Goal: Task Accomplishment & Management: Manage account settings

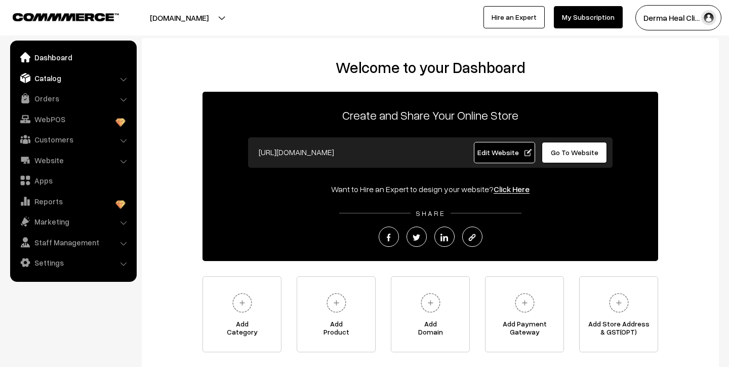
click at [44, 79] on link "Catalog" at bounding box center [73, 78] width 121 height 18
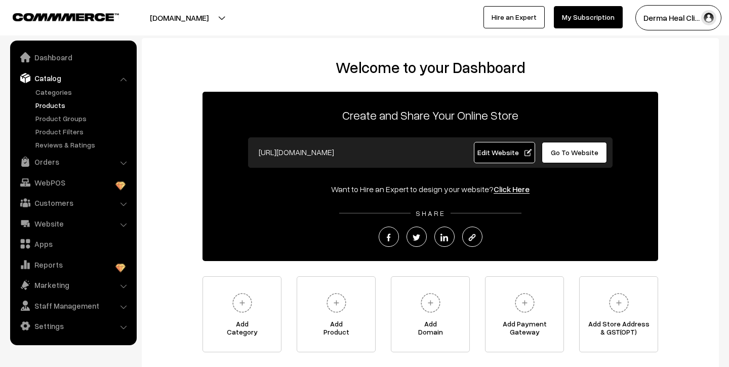
click at [48, 106] on link "Products" at bounding box center [83, 105] width 100 height 11
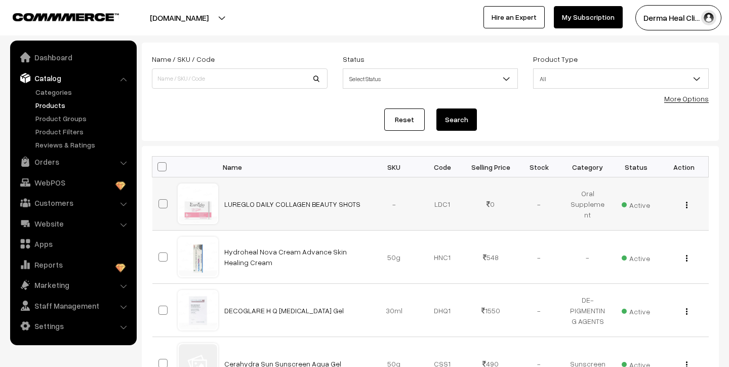
scroll to position [54, 0]
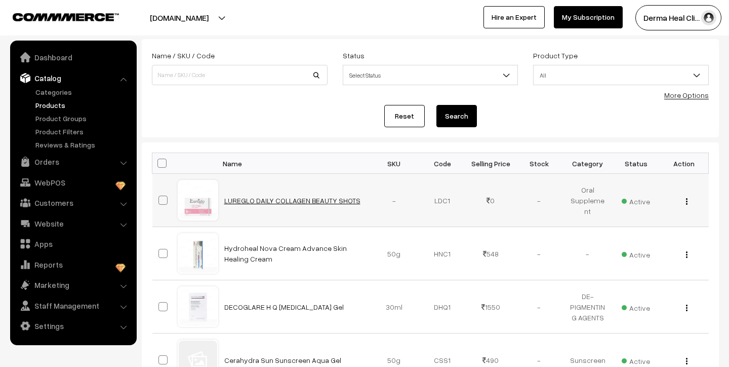
click at [245, 201] on link "LUREGLO DAILY COLLAGEN BEAUTY SHOTS" at bounding box center [292, 200] width 136 height 9
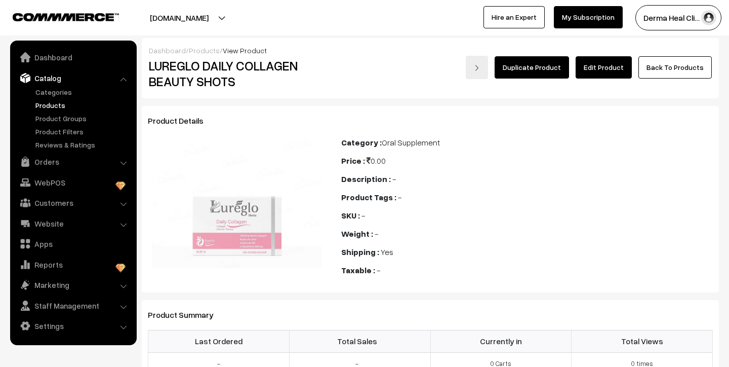
click at [619, 68] on link "Edit Product" at bounding box center [604, 67] width 56 height 22
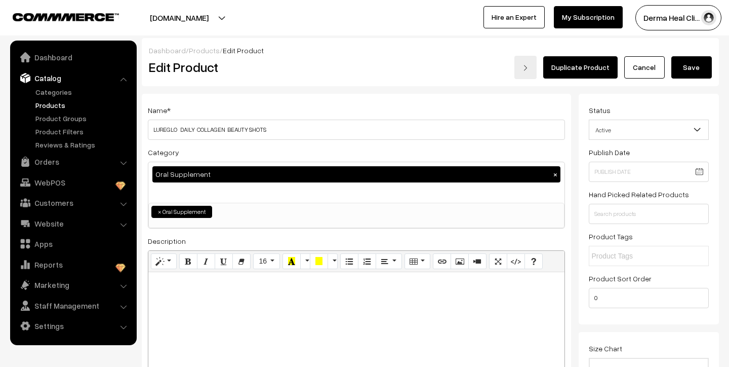
click at [165, 284] on p at bounding box center [356, 283] width 406 height 12
paste div
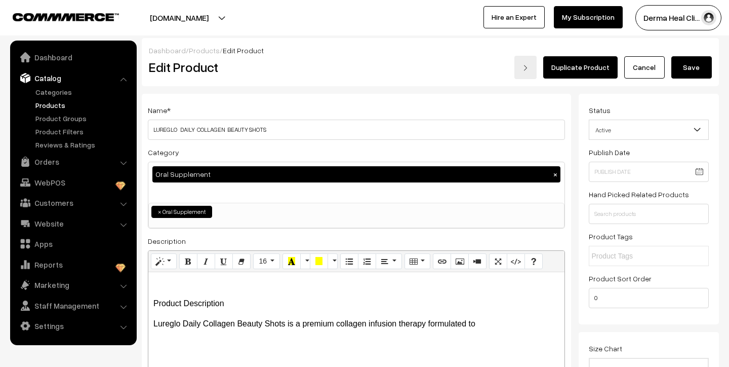
click at [230, 305] on p "Product Description" at bounding box center [356, 303] width 406 height 12
click at [183, 304] on p "Product Description" at bounding box center [356, 303] width 406 height 12
click at [225, 301] on p "ProductDescription" at bounding box center [356, 303] width 406 height 12
click at [151, 324] on div "Lureglo Daily Collagen Beauty Shots is a premium collagen infusion therapy form…" at bounding box center [356, 335] width 416 height 127
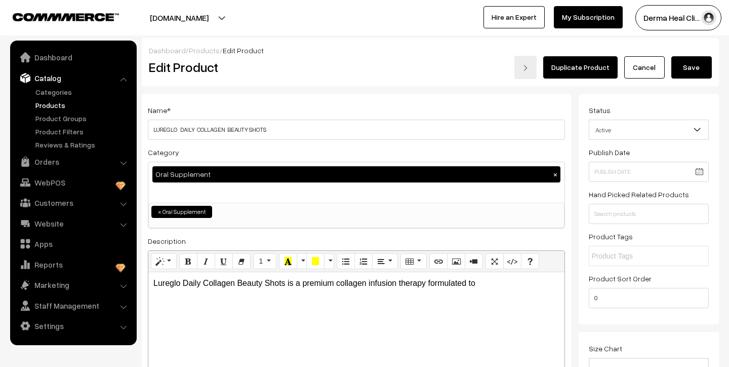
click at [480, 284] on p "Lureglo Daily Collagen Beauty Shots is a premium collagen infusion therapy form…" at bounding box center [356, 283] width 406 height 12
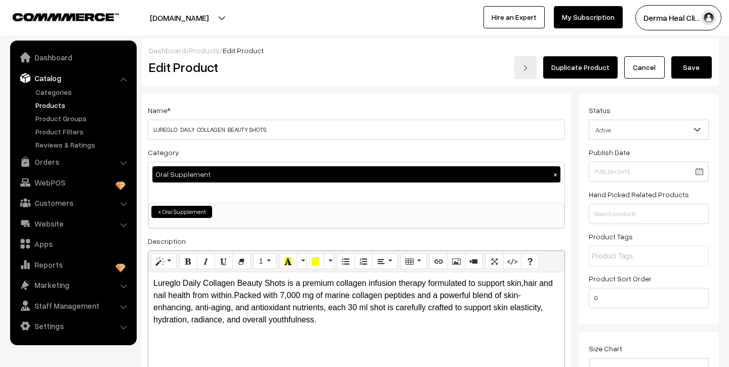
click at [323, 325] on p "Lureglo Daily Collagen Beauty Shots is a premium collagen infusion therapy form…" at bounding box center [356, 301] width 406 height 49
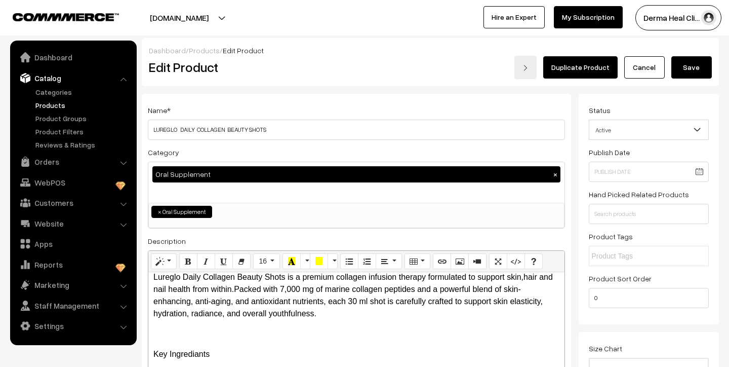
scroll to position [26, 0]
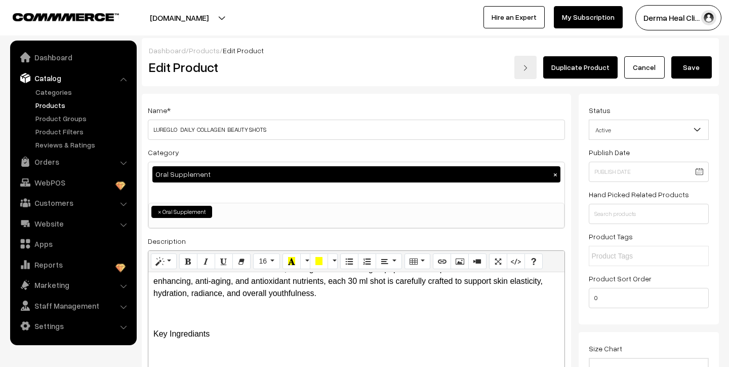
click at [199, 335] on span "Key Ingrediants" at bounding box center [181, 333] width 56 height 9
click at [215, 336] on p "Key Ingredients" at bounding box center [356, 334] width 406 height 12
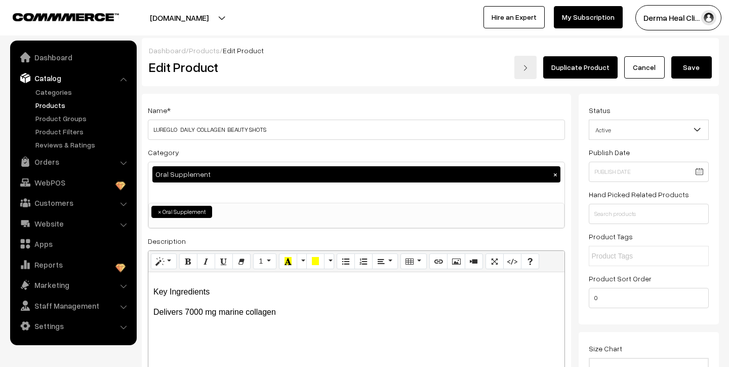
scroll to position [74, 0]
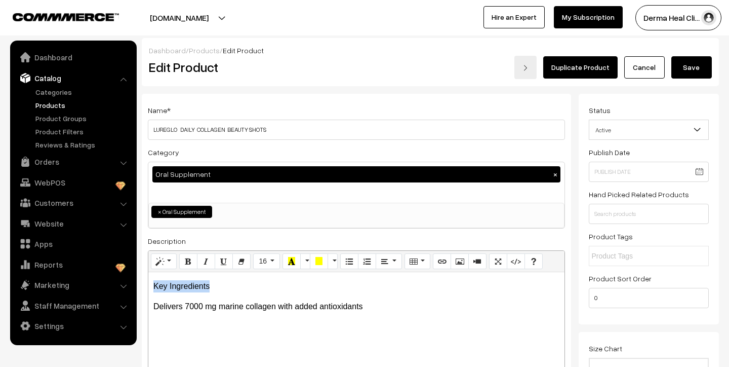
drag, startPoint x: 152, startPoint y: 286, endPoint x: 211, endPoint y: 286, distance: 58.8
click at [211, 286] on div "Lureglo Daily Collagen Beauty Shots is a premium collagen infusion therapy form…" at bounding box center [356, 335] width 416 height 127
click at [188, 260] on icon "Bold (⌘+B)" at bounding box center [188, 261] width 7 height 8
click at [371, 305] on p "Delivers 7000 mg marine collagen with added antioxidants" at bounding box center [356, 306] width 406 height 12
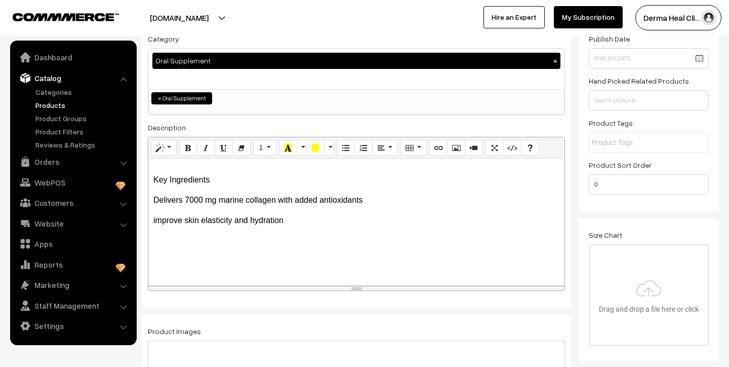
scroll to position [65, 0]
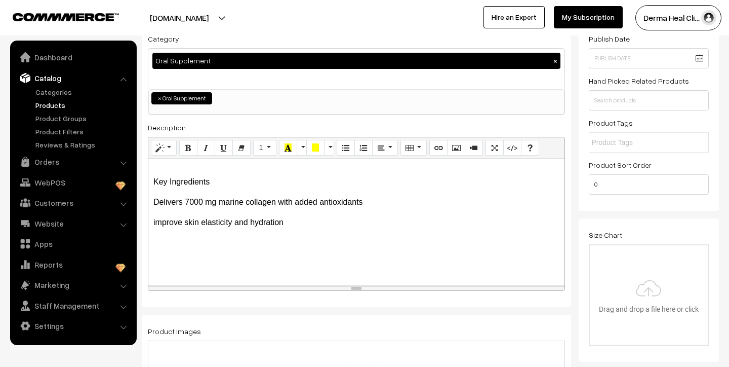
click at [185, 225] on span "improve skin elasticity and hydration" at bounding box center [218, 222] width 130 height 9
click at [154, 222] on span "improves skin elasticity and hydration" at bounding box center [220, 222] width 134 height 9
click at [290, 223] on p "Improves skin elasticity and hydration" at bounding box center [356, 222] width 406 height 12
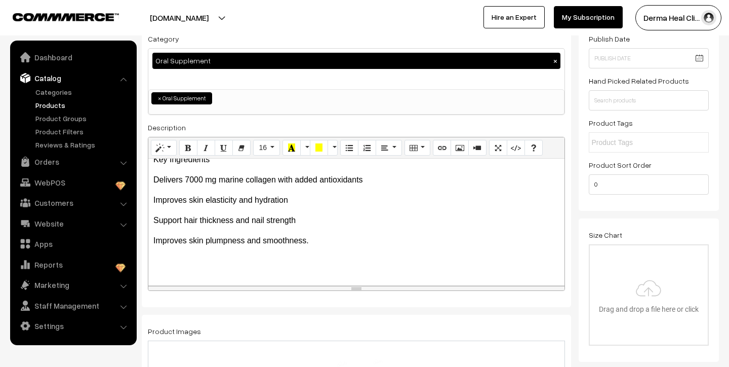
scroll to position [88, 0]
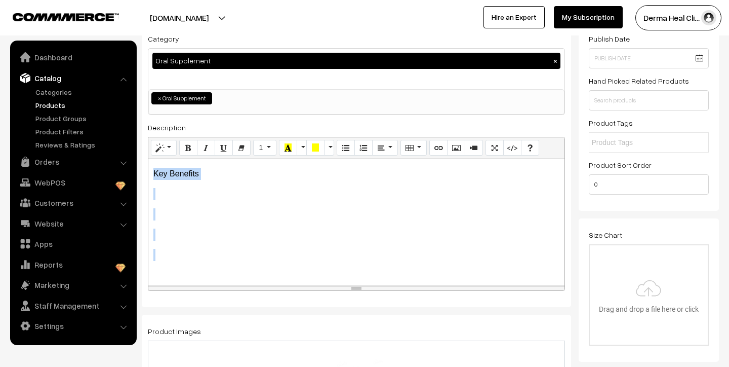
drag, startPoint x: 151, startPoint y: 279, endPoint x: 184, endPoint y: 280, distance: 33.4
click at [184, 280] on div "Lureglo Daily Collagen Beauty Shots is a premium collagen infusion therapy form…" at bounding box center [356, 222] width 416 height 127
click at [189, 152] on button "Bold (⌘+B)" at bounding box center [188, 148] width 18 height 16
click at [209, 201] on div "Lureglo Daily Collagen Beauty Shots is a premium collagen infusion therapy form…" at bounding box center [356, 222] width 416 height 127
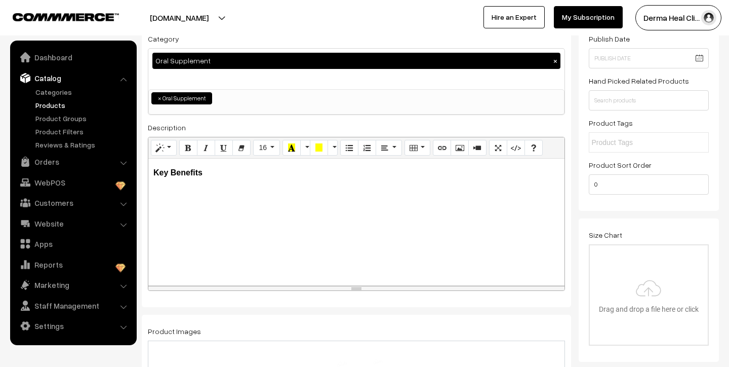
click at [214, 175] on p "Key Benefits" at bounding box center [356, 173] width 406 height 12
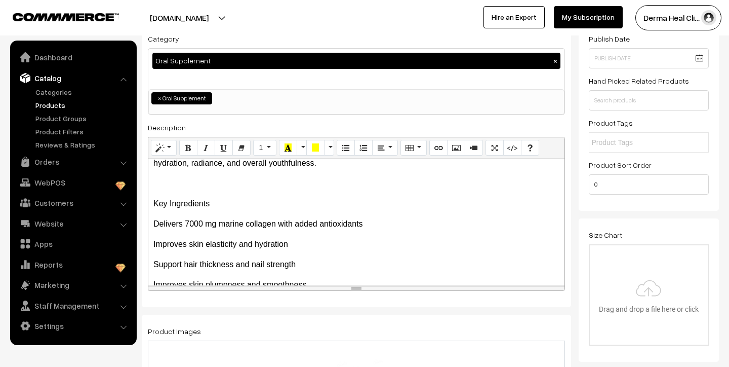
scroll to position [0, 0]
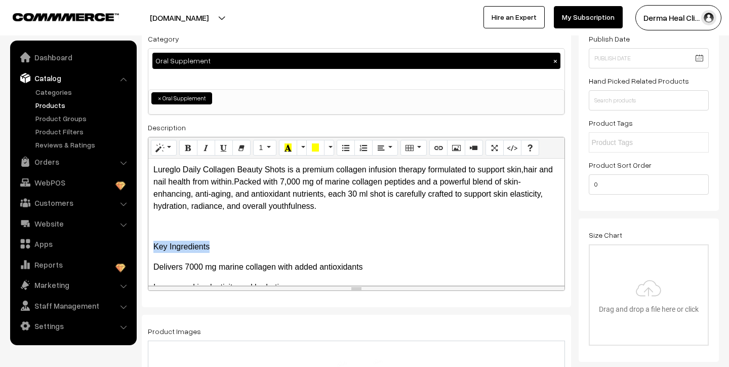
drag, startPoint x: 152, startPoint y: 246, endPoint x: 217, endPoint y: 244, distance: 65.4
click at [217, 244] on div "Lureglo Daily Collagen Beauty Shots is a premium collagen infusion therapy form…" at bounding box center [356, 222] width 416 height 127
click at [190, 149] on icon "Bold (⌘+B)" at bounding box center [188, 147] width 7 height 8
click at [372, 266] on p "Delivers 7000 mg marine collagen with added antioxidants" at bounding box center [356, 267] width 406 height 12
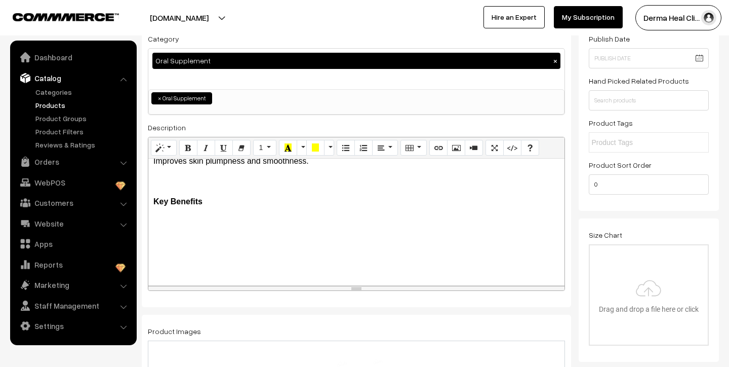
scroll to position [196, 0]
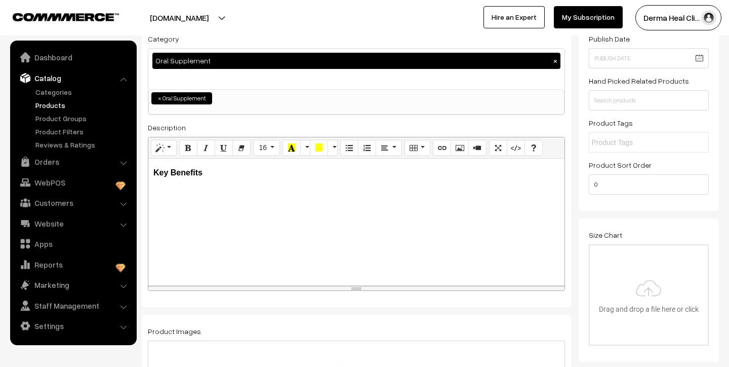
click at [212, 174] on p "Key Benefits" at bounding box center [356, 173] width 406 height 12
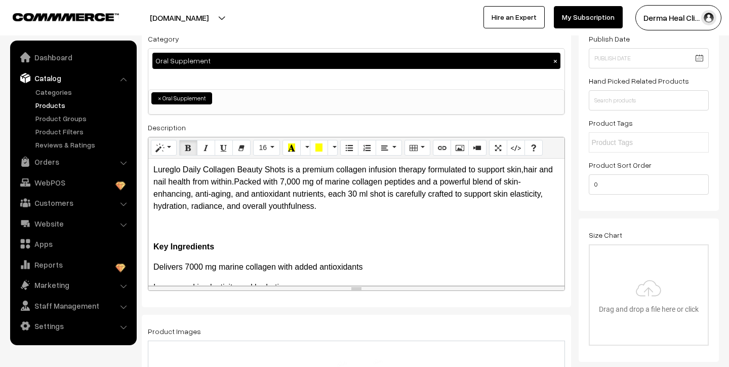
scroll to position [107, 0]
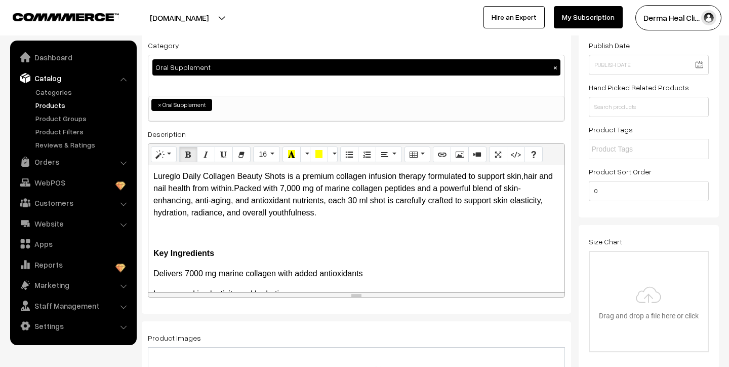
click at [216, 254] on p "Key Ingredients" at bounding box center [356, 253] width 406 height 12
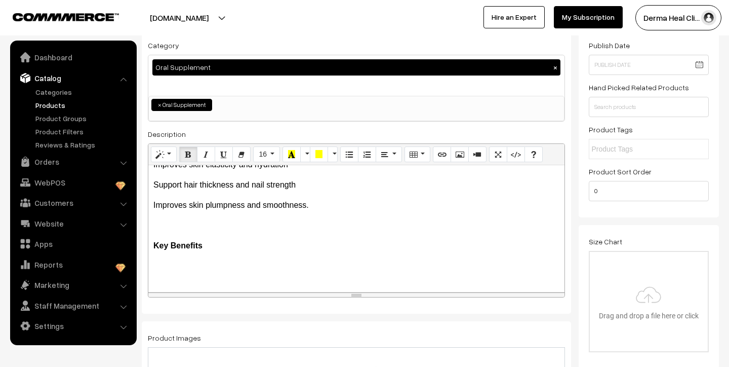
scroll to position [130, 0]
click at [210, 242] on p "Key Benefits" at bounding box center [356, 245] width 406 height 12
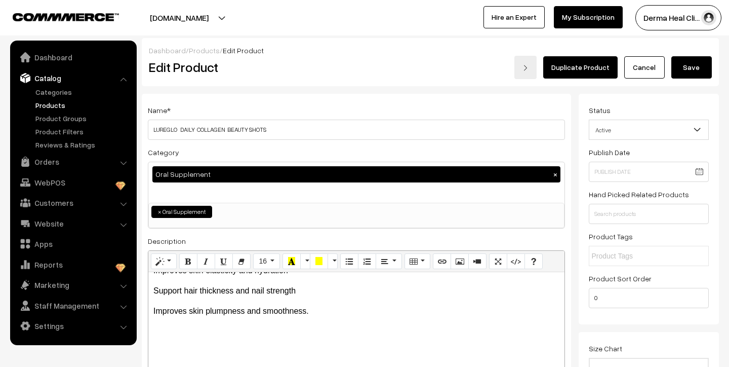
click at [686, 71] on button "Save" at bounding box center [692, 67] width 41 height 22
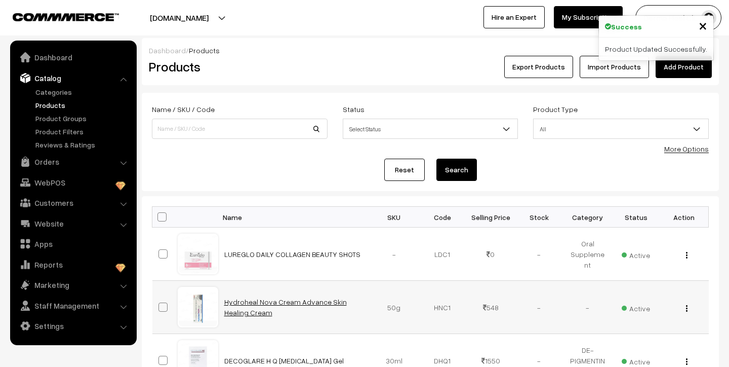
click at [239, 302] on link "Hydroheal Nova Cream Advance Skin Healing Cream" at bounding box center [285, 306] width 123 height 19
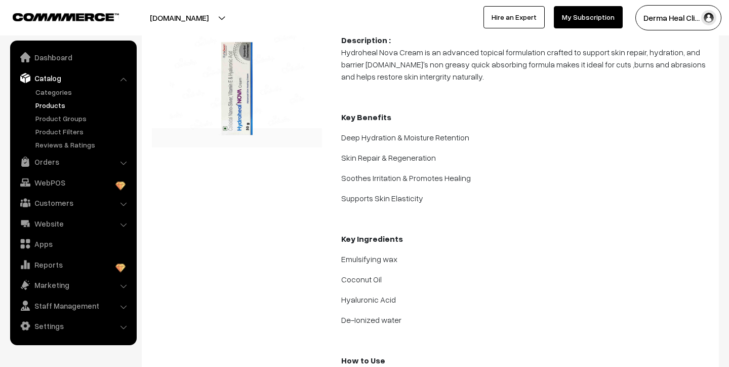
scroll to position [120, 0]
click at [51, 92] on link "Categories" at bounding box center [83, 92] width 100 height 11
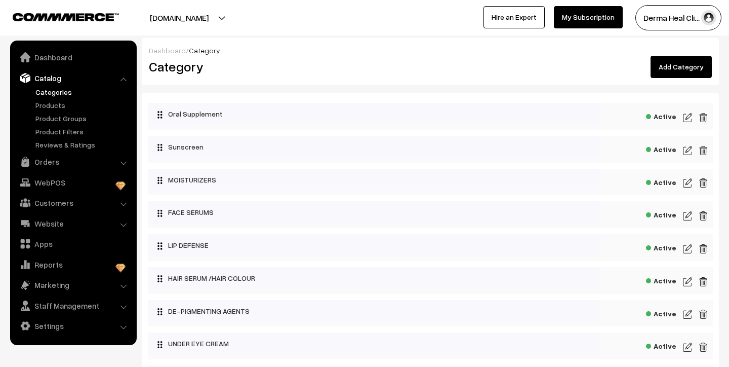
click at [52, 101] on link "Products" at bounding box center [83, 105] width 100 height 11
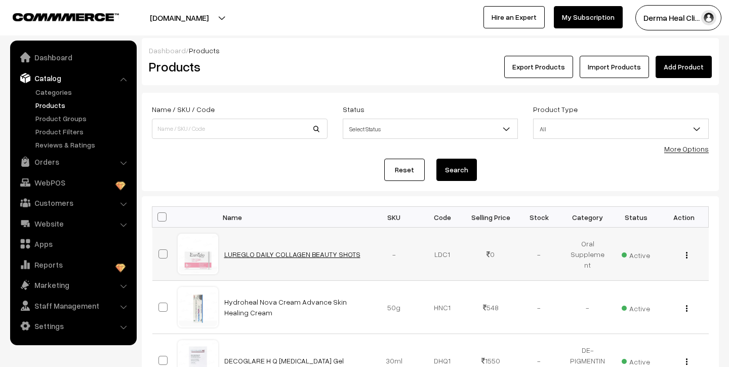
click at [259, 256] on link "LUREGLO DAILY COLLAGEN BEAUTY SHOTS" at bounding box center [292, 254] width 136 height 9
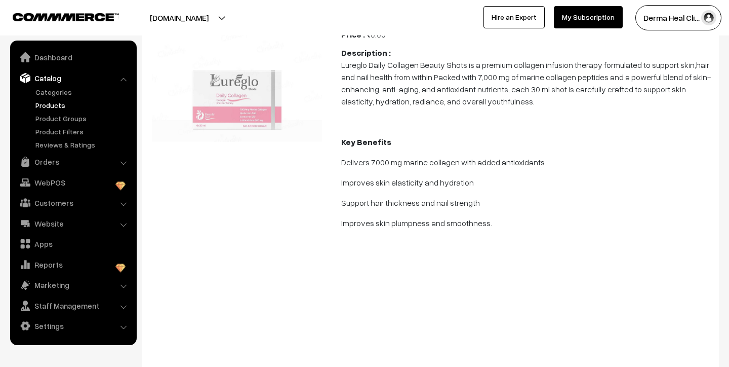
scroll to position [132, 0]
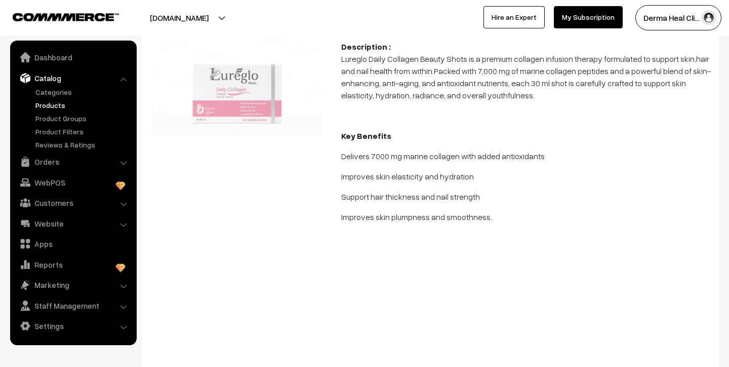
click at [493, 218] on p "Improves skin plumpness and smoothness." at bounding box center [527, 217] width 372 height 12
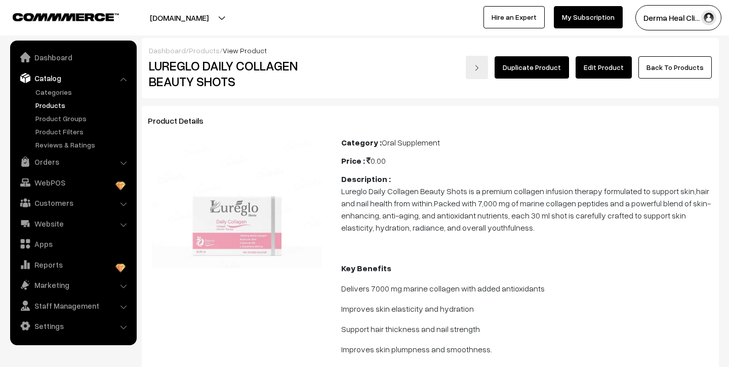
click at [602, 67] on link "Edit Product" at bounding box center [604, 67] width 56 height 22
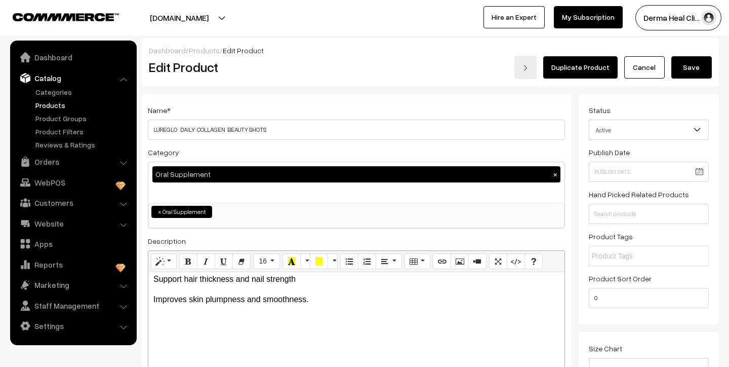
scroll to position [150, 0]
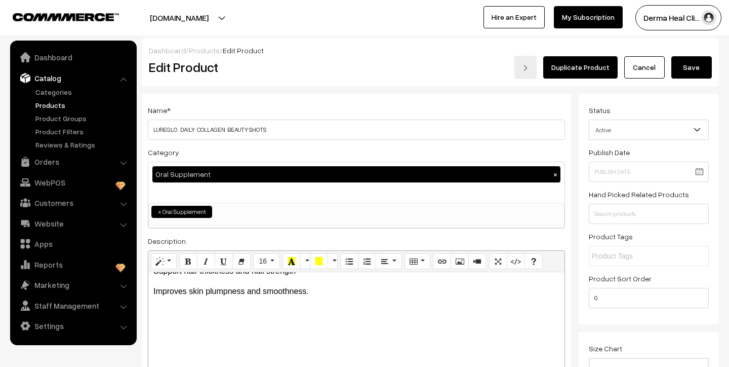
click at [320, 297] on div "Lureglo Daily Collagen Beauty Shots is a premium collagen infusion therapy form…" at bounding box center [356, 335] width 416 height 127
drag, startPoint x: 152, startPoint y: 332, endPoint x: 216, endPoint y: 336, distance: 64.0
click at [216, 336] on div "Lureglo Daily Collagen Beauty Shots is a premium collagen infusion therapy form…" at bounding box center [356, 335] width 416 height 127
click at [186, 261] on icon "Bold (⌘+B)" at bounding box center [188, 261] width 7 height 8
click at [251, 341] on div "Lureglo Daily Collagen Beauty Shots is a premium collagen infusion therapy form…" at bounding box center [356, 335] width 416 height 127
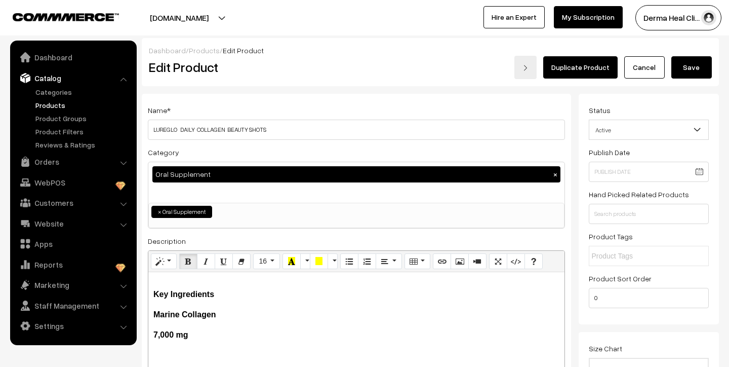
scroll to position [205, 0]
click at [152, 318] on div "Lureglo Daily Collagen Beauty Shots is a premium collagen infusion therapy form…" at bounding box center [356, 335] width 416 height 127
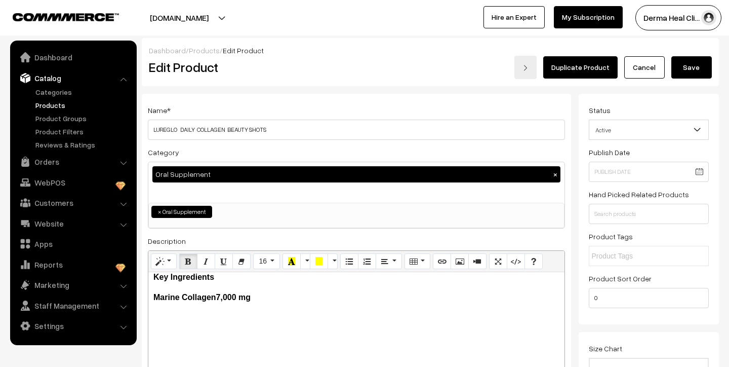
click at [278, 298] on p "Marine Collagen 7,000 mg" at bounding box center [356, 297] width 406 height 12
drag, startPoint x: 153, startPoint y: 296, endPoint x: 261, endPoint y: 300, distance: 108.0
click at [262, 300] on p "Marine Collagen 7,000 mg" at bounding box center [356, 297] width 406 height 12
click at [191, 260] on icon "Bold (⌘+B)" at bounding box center [188, 261] width 7 height 8
click at [266, 300] on p "Marine Collagen 7,000 mg" at bounding box center [356, 297] width 406 height 12
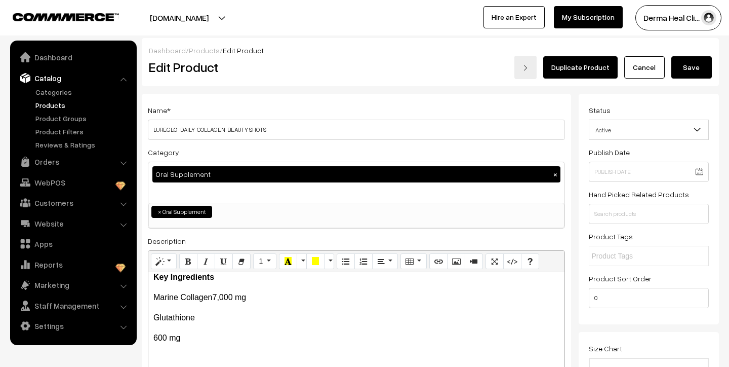
click at [151, 338] on div "Lureglo Daily Collagen Beauty Shots is a premium collagen infusion therapy form…" at bounding box center [356, 335] width 416 height 127
click at [234, 319] on p "Glutathione 600 mg" at bounding box center [356, 318] width 406 height 12
click at [152, 318] on div "Lureglo Daily Collagen Beauty Shots is a premium collagen infusion therapy form…" at bounding box center [356, 335] width 416 height 127
click at [331, 340] on p "Hyaluronic Acid" at bounding box center [356, 338] width 406 height 12
click at [158, 320] on span "L- Glutathione" at bounding box center [178, 317] width 51 height 9
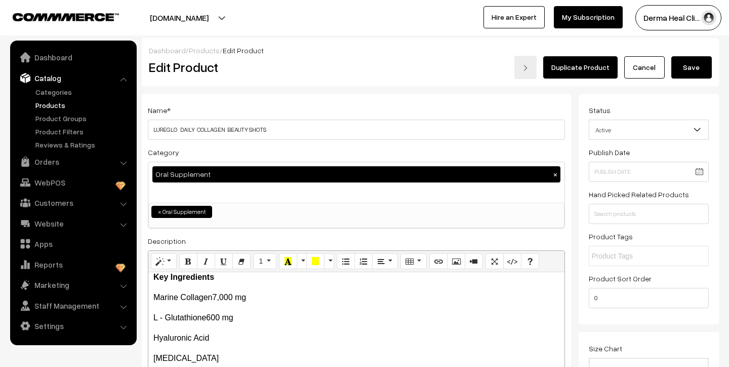
click at [305, 323] on p "L - Glutathione 600 mg" at bounding box center [356, 318] width 406 height 12
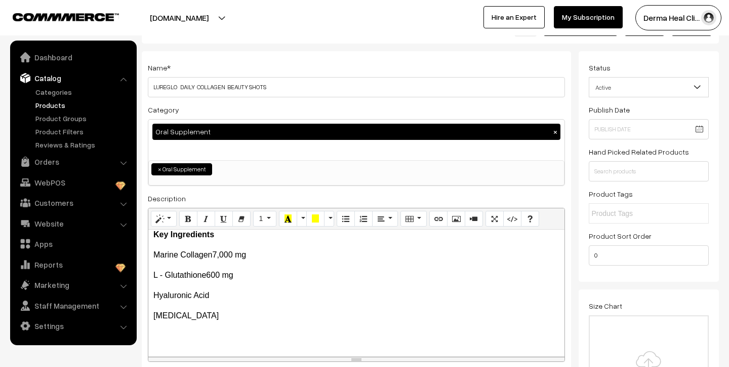
scroll to position [43, 0]
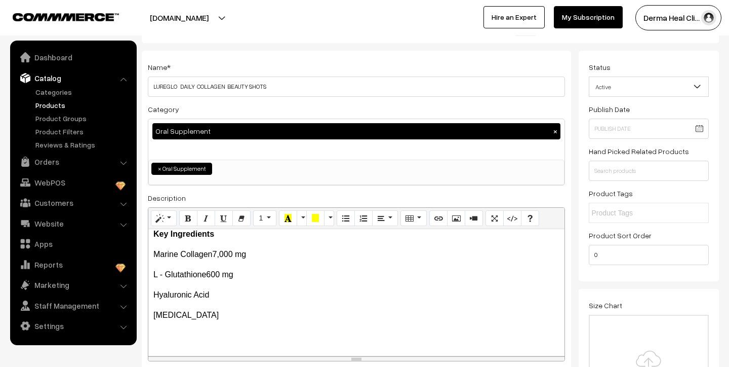
click at [225, 318] on p "[MEDICAL_DATA]" at bounding box center [356, 315] width 406 height 12
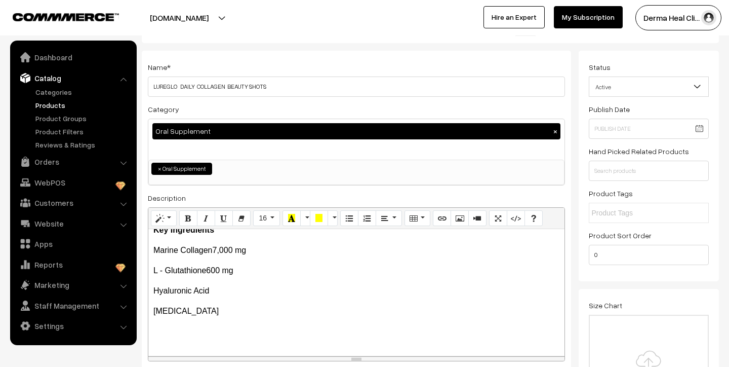
scroll to position [210, 0]
click at [177, 350] on span "How To Use" at bounding box center [175, 350] width 44 height 9
click at [204, 349] on p "How to Use" at bounding box center [356, 350] width 406 height 12
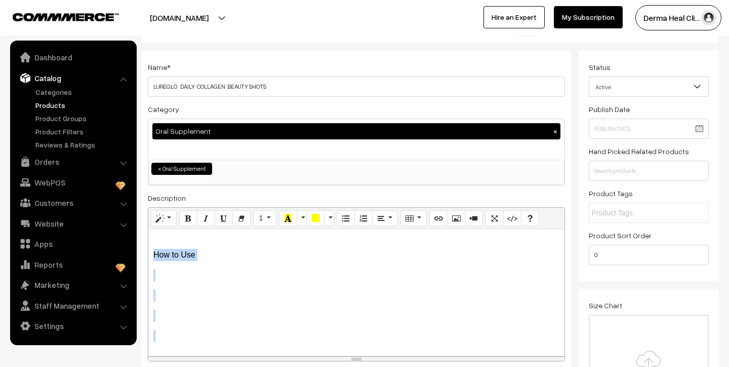
drag, startPoint x: 153, startPoint y: 349, endPoint x: 183, endPoint y: 349, distance: 30.4
click at [183, 349] on div "Lureglo Daily Collagen Beauty Shots is a premium collagen infusion therapy form…" at bounding box center [356, 292] width 416 height 127
click at [219, 323] on p at bounding box center [356, 333] width 406 height 24
drag, startPoint x: 153, startPoint y: 246, endPoint x: 202, endPoint y: 240, distance: 48.4
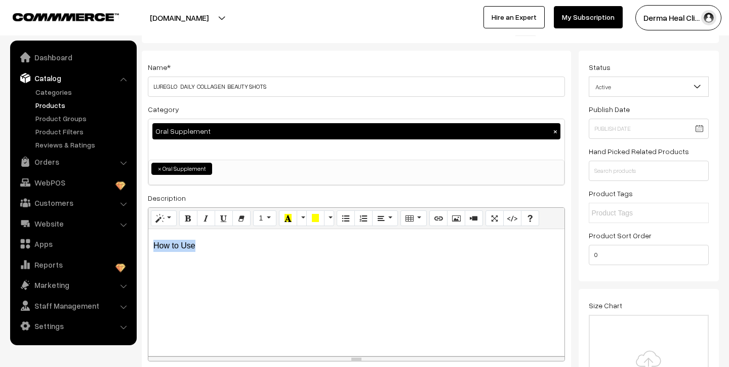
click at [202, 240] on p "How to Use" at bounding box center [356, 246] width 406 height 12
click at [188, 219] on icon "Bold (⌘+B)" at bounding box center [188, 218] width 7 height 8
click at [223, 257] on div "Lureglo Daily Collagen Beauty Shots is a premium collagen infusion therapy form…" at bounding box center [356, 292] width 416 height 127
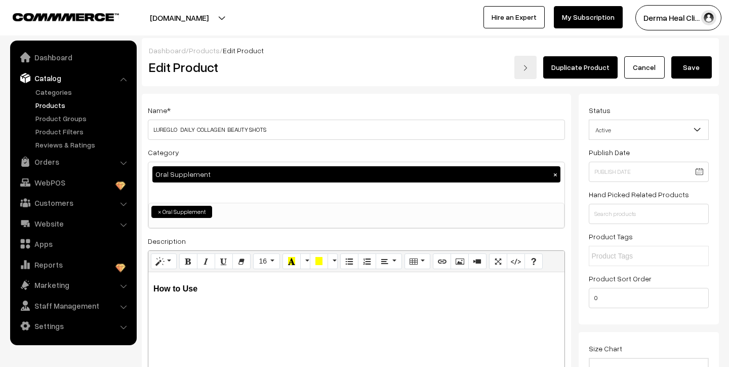
click at [683, 68] on button "Save" at bounding box center [692, 67] width 41 height 22
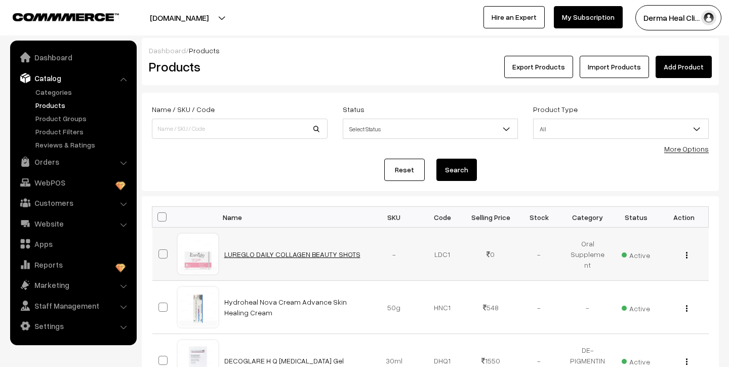
click at [235, 254] on link "LUREGLO DAILY COLLAGEN BEAUTY SHOTS" at bounding box center [292, 254] width 136 height 9
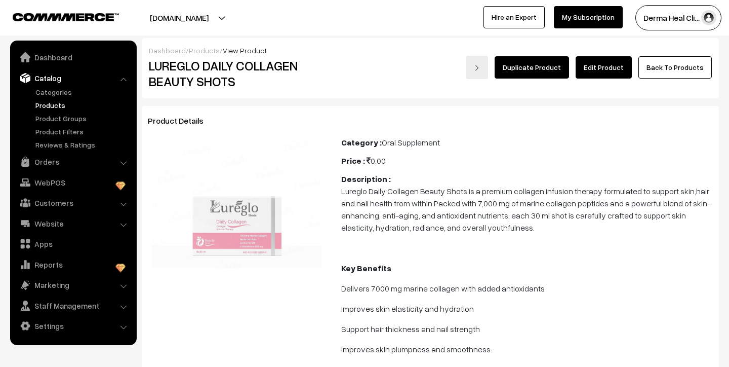
click at [597, 67] on link "Edit Product" at bounding box center [604, 67] width 56 height 22
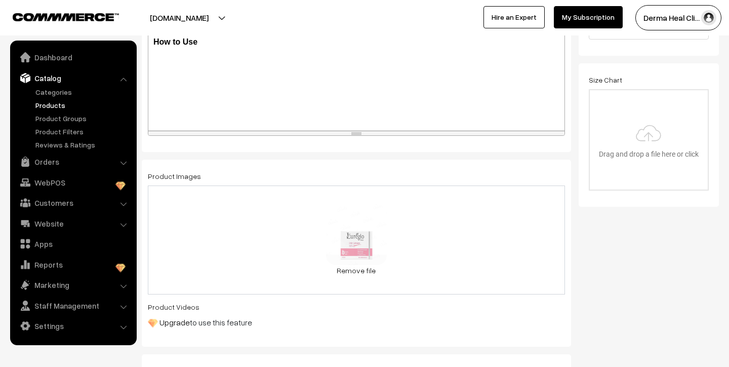
scroll to position [295, 0]
click at [216, 44] on p "How to Use" at bounding box center [356, 40] width 406 height 12
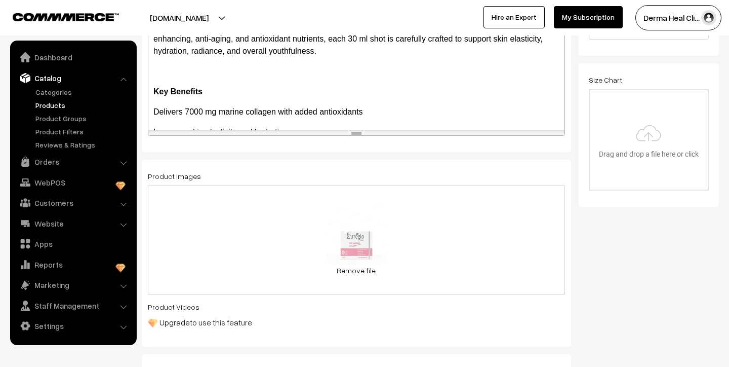
scroll to position [0, 0]
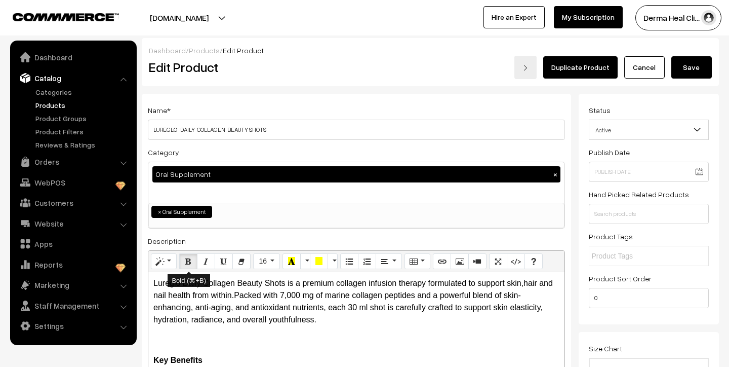
click at [189, 258] on icon "Bold (⌘+B)" at bounding box center [188, 261] width 7 height 8
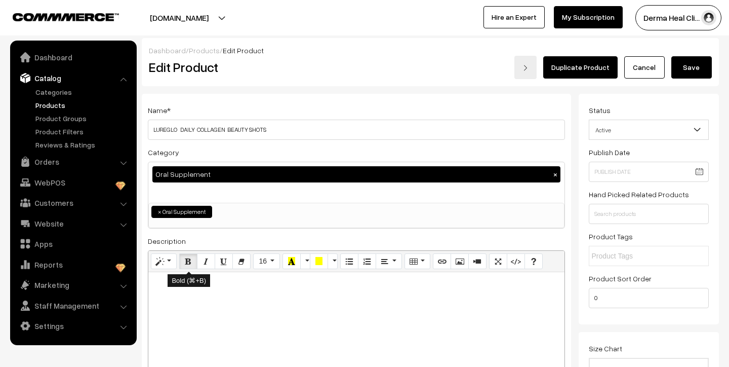
click at [185, 260] on icon "Bold (⌘+B)" at bounding box center [188, 261] width 7 height 8
click at [176, 289] on p at bounding box center [356, 286] width 406 height 12
click at [285, 285] on p "Consume 1 Lureglo Daily Collagen beauty shot per day" at bounding box center [356, 286] width 406 height 12
click at [312, 289] on p "Consume 1 Lureglo Daily Collagen Beauty shot per day" at bounding box center [356, 286] width 406 height 12
click at [366, 286] on p "Consume 1 Lureglo Daily Collagen Beauty Shot per day" at bounding box center [356, 286] width 406 height 12
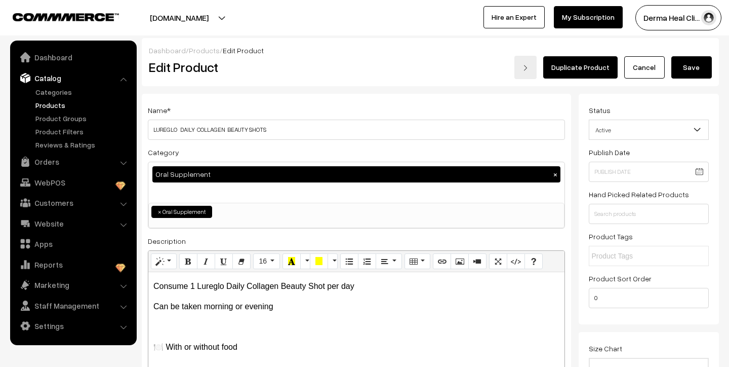
click at [164, 347] on p "🍽️ With or without food" at bounding box center [356, 347] width 406 height 12
click at [213, 306] on span "With or without food" at bounding box center [237, 306] width 71 height 9
click at [204, 306] on span "with or without food" at bounding box center [237, 306] width 70 height 9
click at [152, 286] on div "Lureglo Daily Collagen Beauty Shots is a premium collagen infusion therapy form…" at bounding box center [356, 335] width 416 height 127
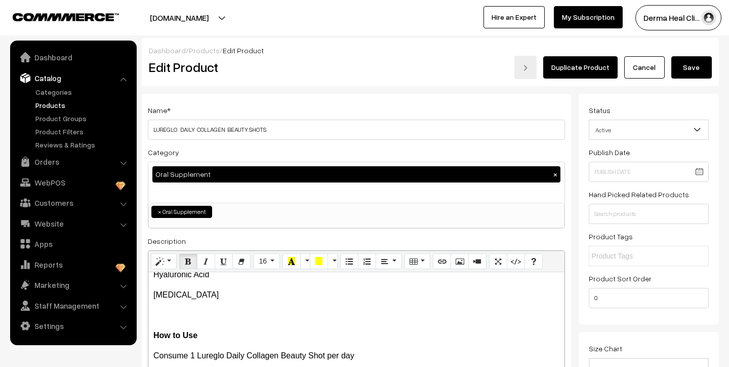
scroll to position [192, 0]
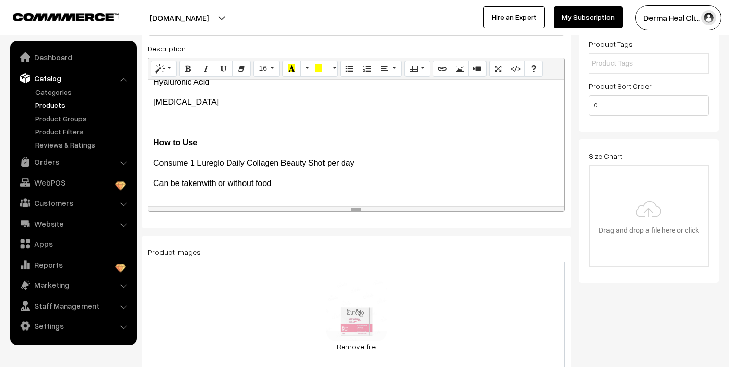
click at [283, 186] on p "Can be taken with or without food" at bounding box center [356, 183] width 406 height 12
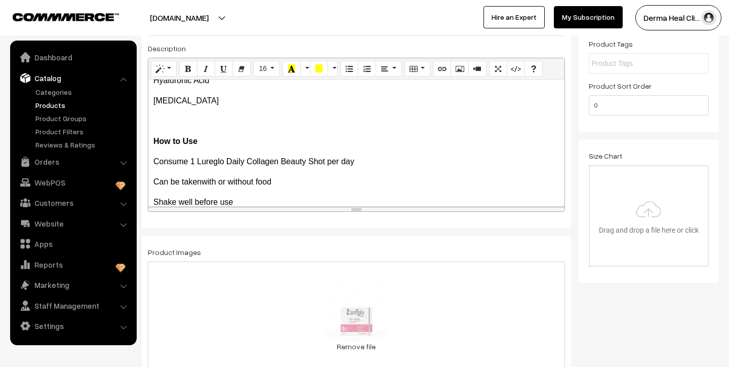
scroll to position [290, 0]
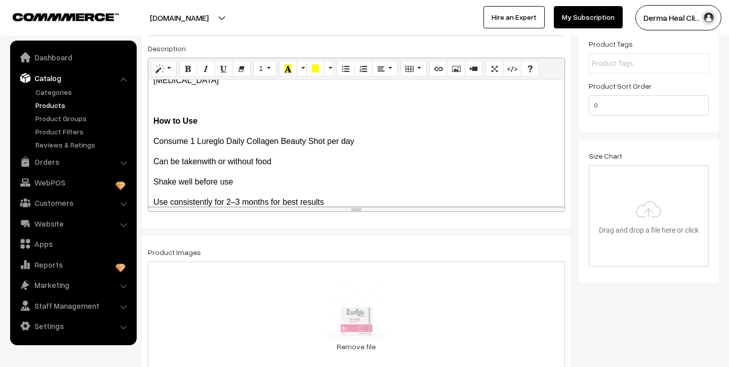
click at [269, 201] on span "Use consistently for 2–3 months for best results" at bounding box center [238, 202] width 171 height 9
drag, startPoint x: 269, startPoint y: 201, endPoint x: 313, endPoint y: 203, distance: 43.6
click at [313, 203] on span "Use consistently for 2–3 months for best results" at bounding box center [238, 202] width 171 height 9
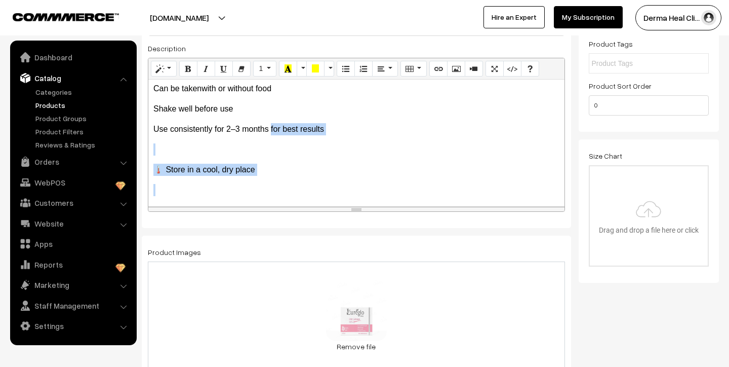
drag, startPoint x: 272, startPoint y: 198, endPoint x: 300, endPoint y: 198, distance: 27.9
click at [300, 198] on div "Lureglo Daily Collagen Beauty Shots is a premium collagen infusion therapy form…" at bounding box center [356, 143] width 416 height 127
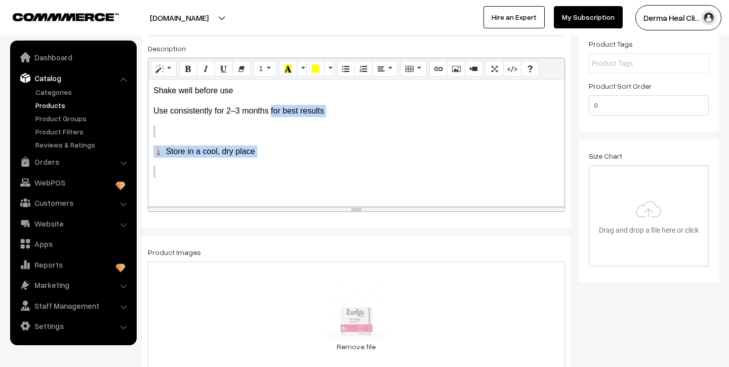
copy div "for best results 🌡️ Store in a cool, dry place"
click at [153, 110] on span "Use consistently for 2–3 months for best results" at bounding box center [238, 110] width 171 height 9
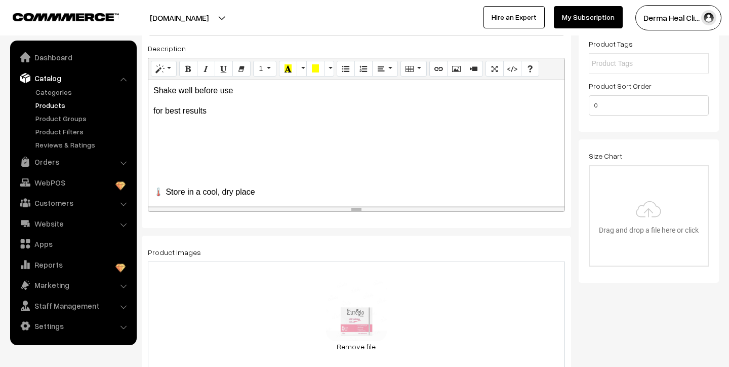
click at [207, 115] on p "for best results" at bounding box center [356, 111] width 406 height 12
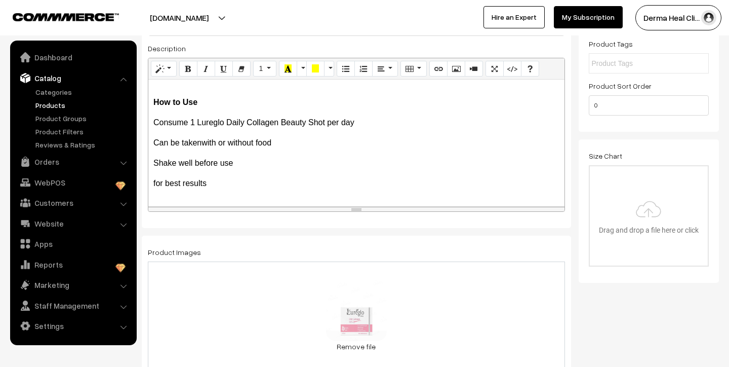
click at [207, 185] on p "for best results" at bounding box center [356, 183] width 406 height 12
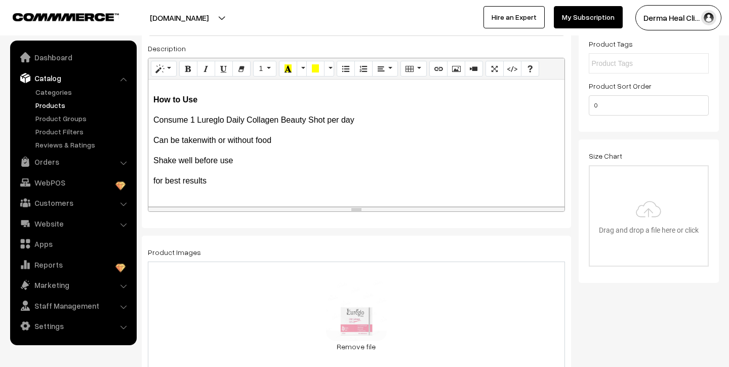
scroll to position [390, 0]
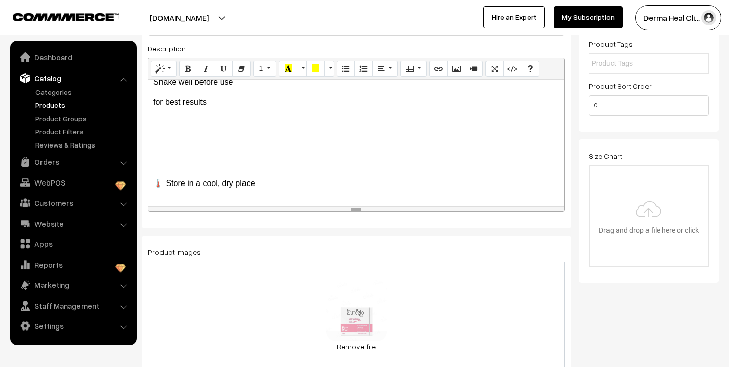
click at [257, 187] on p "🌡️ Store in a cool, dry place" at bounding box center [356, 183] width 406 height 12
click at [218, 103] on p "for best results" at bounding box center [356, 102] width 406 height 12
click at [260, 181] on p "🌡️ Store in a cool, dry place" at bounding box center [356, 183] width 406 height 12
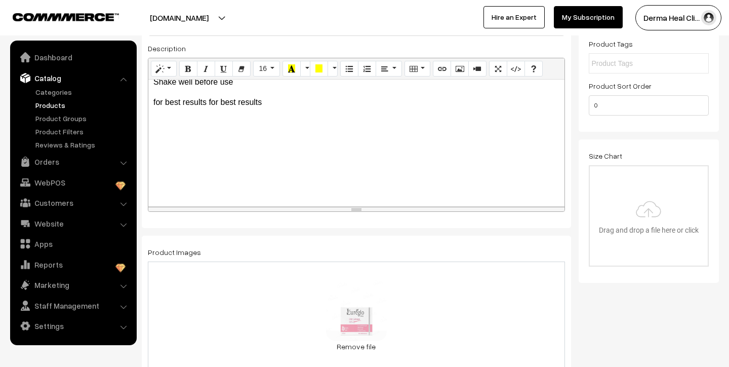
click at [265, 105] on p "for best results for best results" at bounding box center [356, 102] width 406 height 12
click at [155, 103] on span "for best results Use consistently for 2–3 months" at bounding box center [238, 102] width 171 height 9
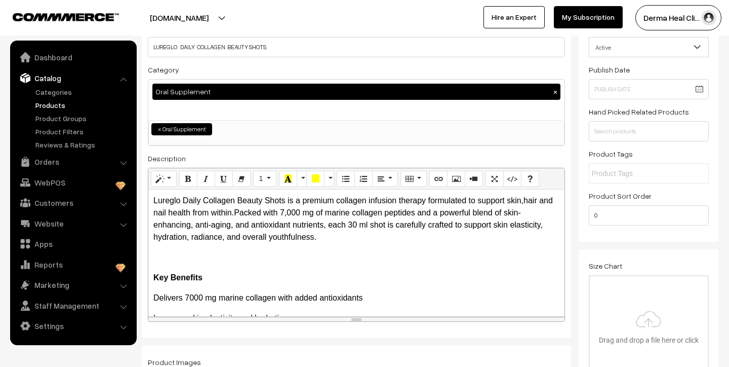
scroll to position [0, 0]
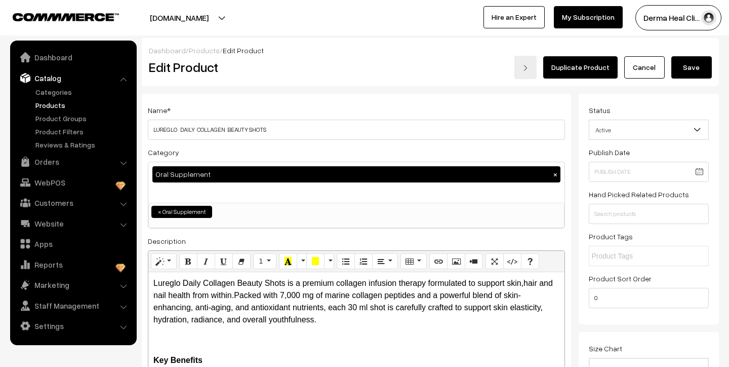
click at [703, 65] on button "Save" at bounding box center [692, 67] width 41 height 22
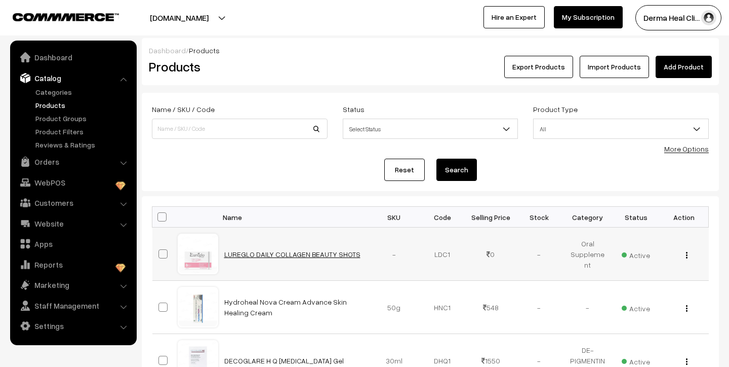
click at [263, 253] on link "LUREGLO DAILY COLLAGEN BEAUTY SHOTS" at bounding box center [292, 254] width 136 height 9
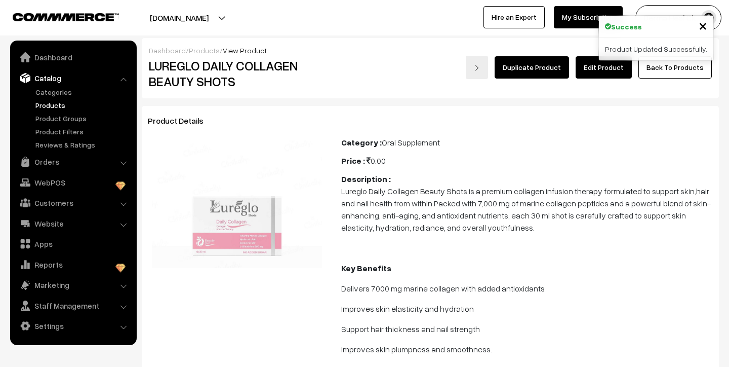
click at [603, 61] on link "Edit Product" at bounding box center [604, 67] width 56 height 22
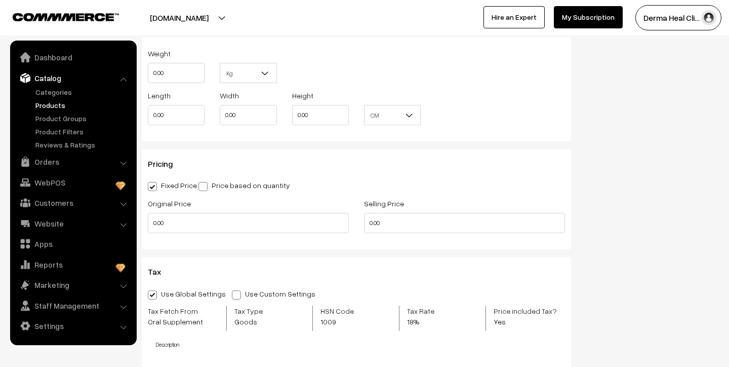
scroll to position [663, 0]
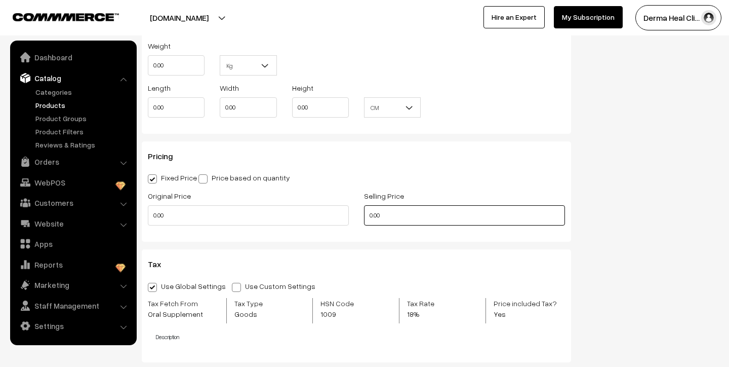
click at [399, 219] on input "0.00" at bounding box center [464, 215] width 201 height 20
type input "0"
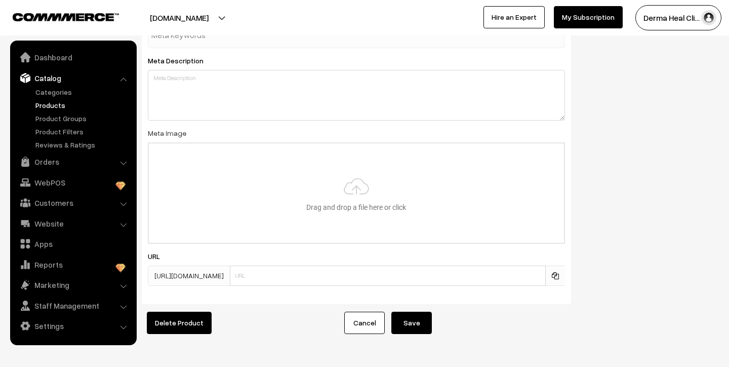
scroll to position [1381, 0]
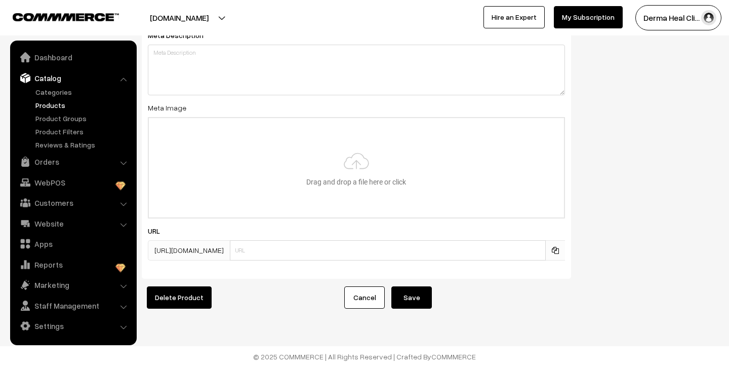
type input "1800.00"
click at [409, 298] on button "Save" at bounding box center [412, 297] width 41 height 22
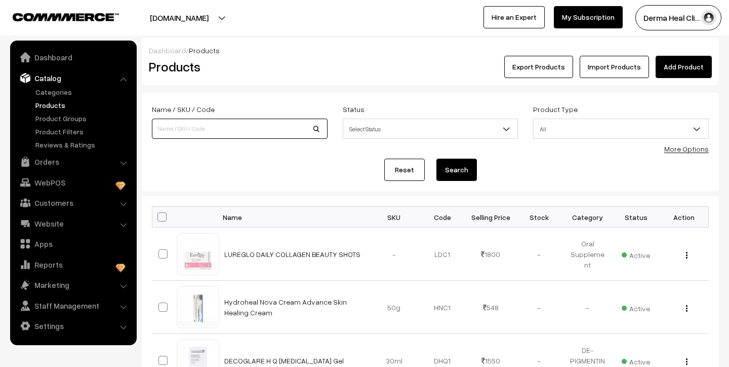
click at [215, 125] on input at bounding box center [240, 129] width 176 height 20
click at [64, 98] on ul "Categories" at bounding box center [74, 118] width 122 height 63
click at [62, 92] on link "Categories" at bounding box center [83, 92] width 100 height 11
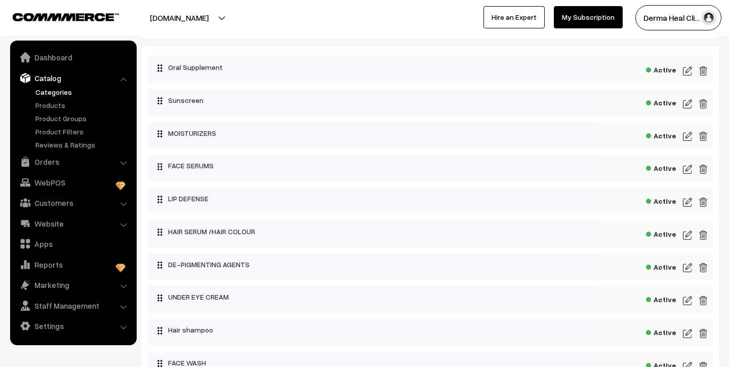
scroll to position [32, 0]
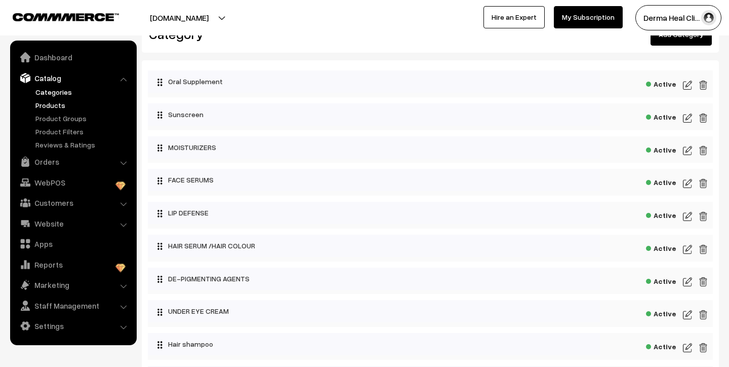
click at [59, 106] on link "Products" at bounding box center [83, 105] width 100 height 11
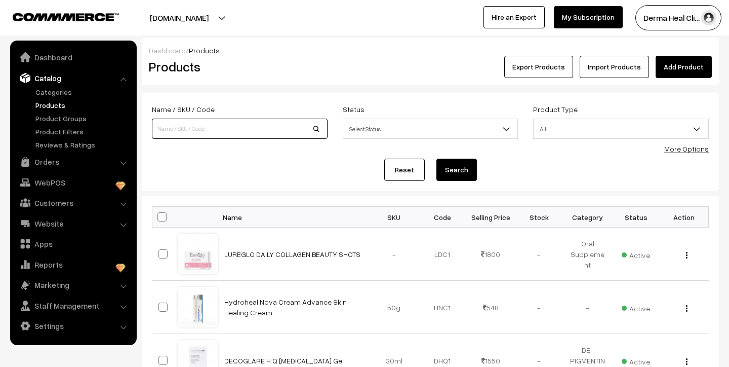
click at [223, 129] on input at bounding box center [240, 129] width 176 height 20
type input "NUTROVA COLLAGEN PLUS"
click at [437, 159] on button "Search" at bounding box center [457, 170] width 41 height 22
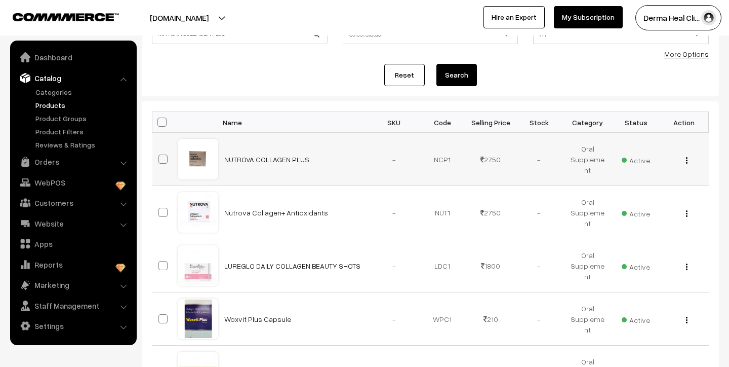
scroll to position [96, 0]
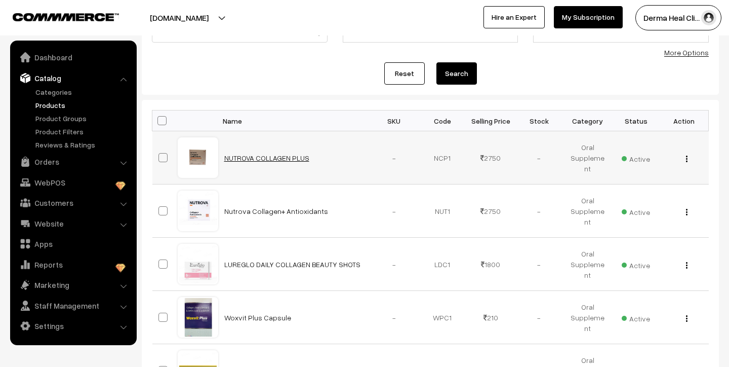
click at [239, 161] on link "NUTROVA COLLAGEN PLUS" at bounding box center [266, 157] width 85 height 9
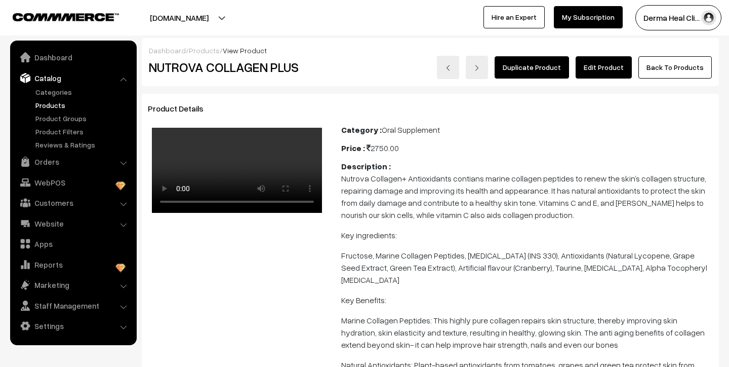
click at [59, 103] on link "Products" at bounding box center [83, 105] width 100 height 11
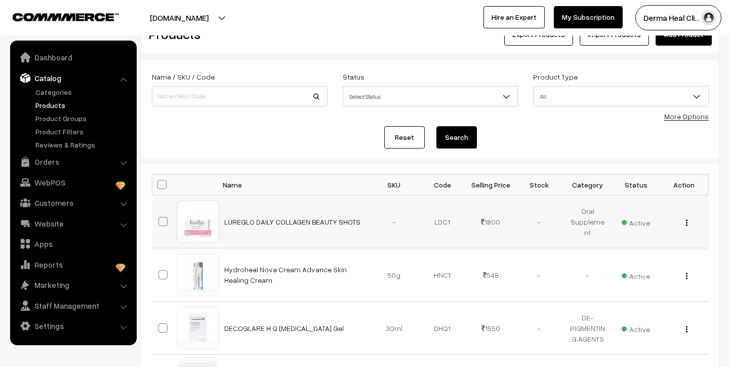
scroll to position [33, 0]
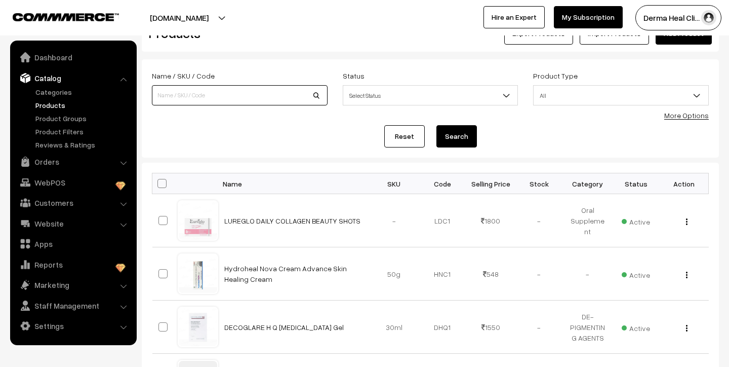
click at [219, 98] on input at bounding box center [240, 95] width 176 height 20
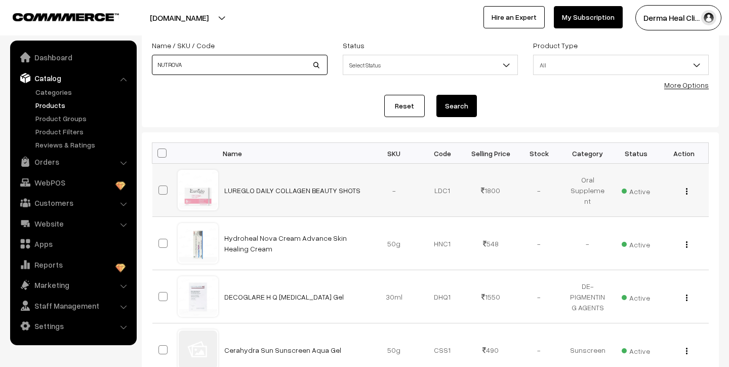
scroll to position [66, 0]
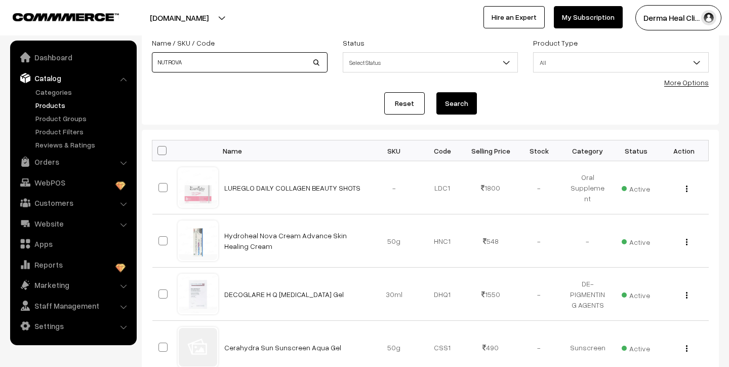
click at [223, 66] on input "NUTROVA" at bounding box center [240, 62] width 176 height 20
type input "NUTROVA"
click at [437, 92] on button "Search" at bounding box center [457, 103] width 41 height 22
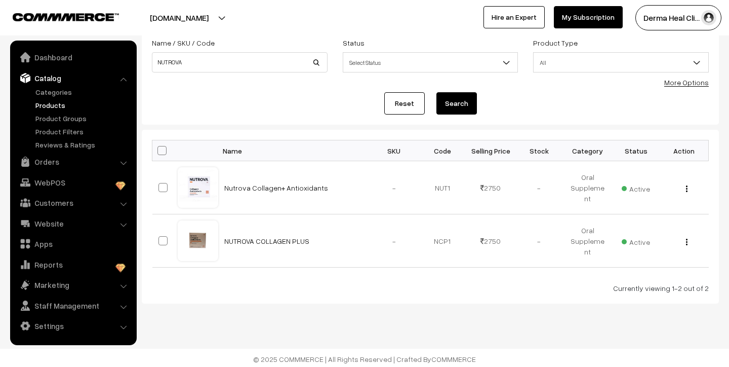
scroll to position [69, 0]
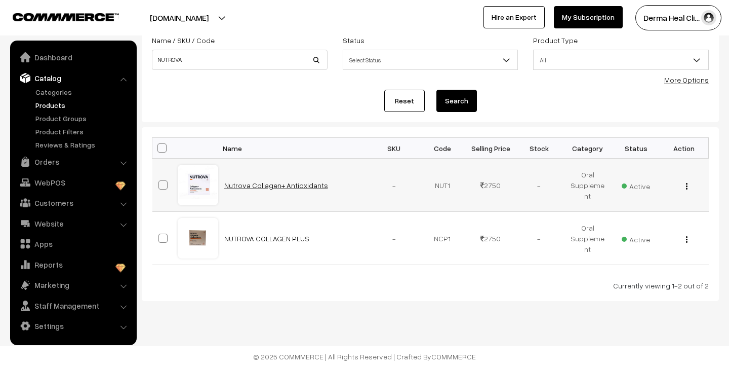
click at [240, 184] on link "Nutrova Collagen+ Antioxidants" at bounding box center [276, 185] width 104 height 9
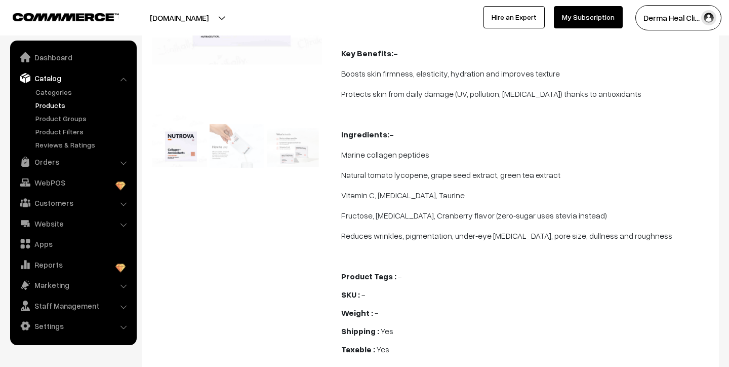
scroll to position [202, 0]
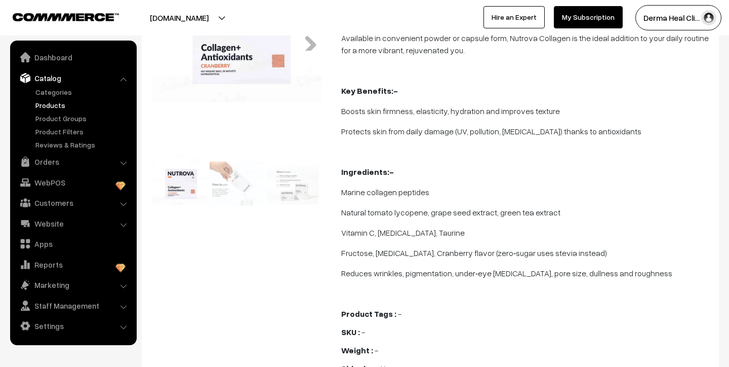
click at [232, 181] on img at bounding box center [237, 185] width 55 height 66
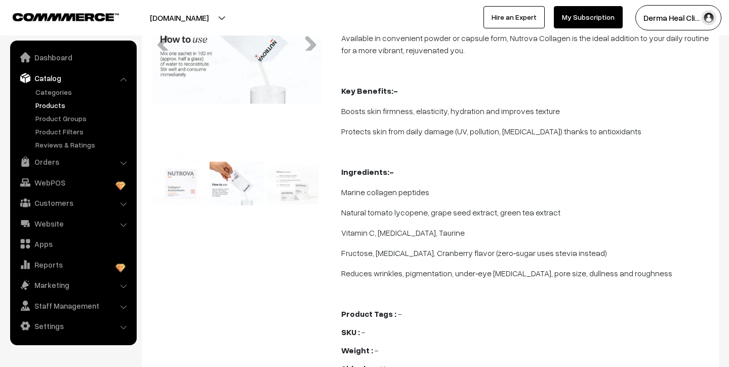
click at [232, 181] on img at bounding box center [237, 185] width 55 height 66
click at [311, 40] on link "Next" at bounding box center [307, 40] width 20 height 20
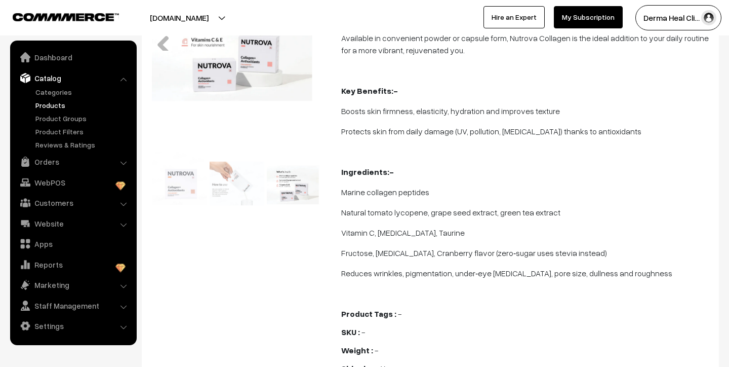
click at [311, 40] on link "Next" at bounding box center [307, 40] width 20 height 20
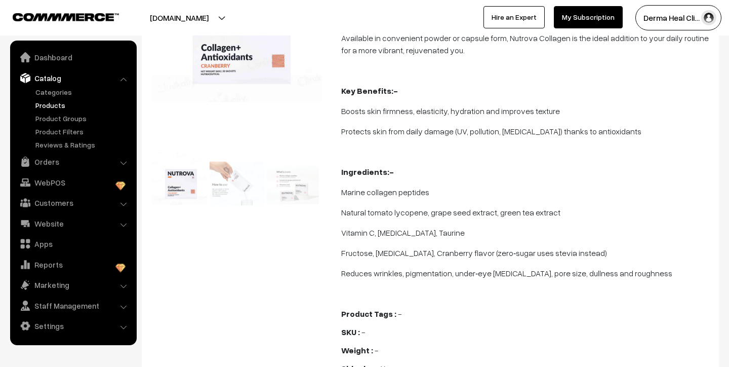
click at [54, 106] on link "Products" at bounding box center [83, 105] width 100 height 11
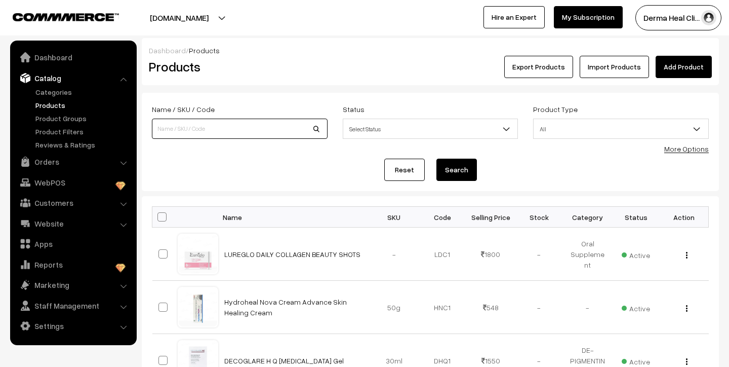
click at [229, 128] on input at bounding box center [240, 129] width 176 height 20
type input "NUTROVA COLLAGEN PLUS"
click at [437, 159] on button "Search" at bounding box center [457, 170] width 41 height 22
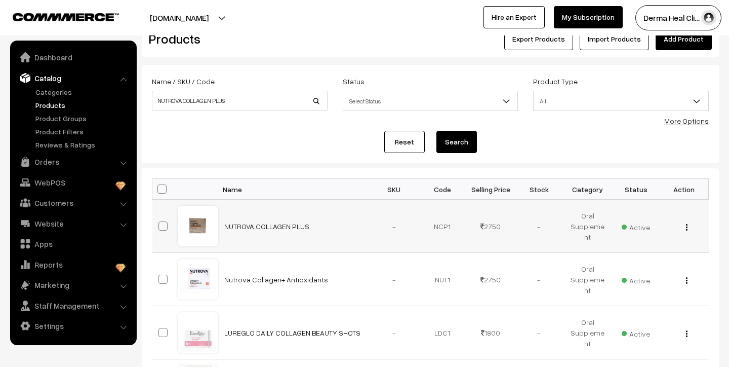
scroll to position [58, 0]
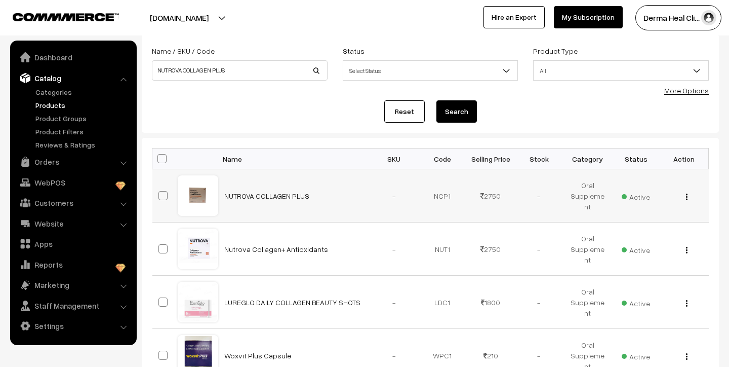
click at [686, 194] on img "button" at bounding box center [687, 196] width 2 height 7
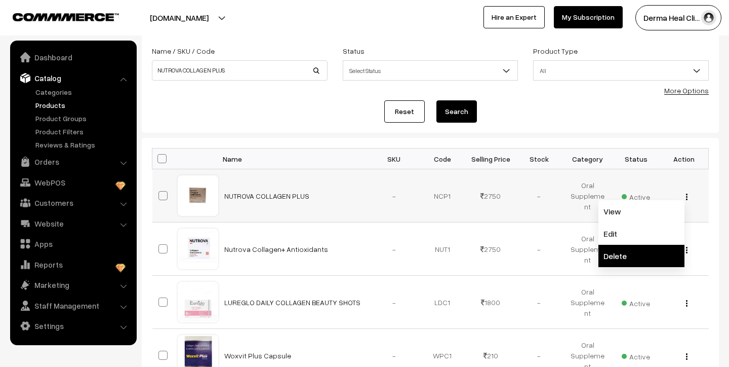
click at [626, 256] on link "Delete" at bounding box center [642, 256] width 86 height 22
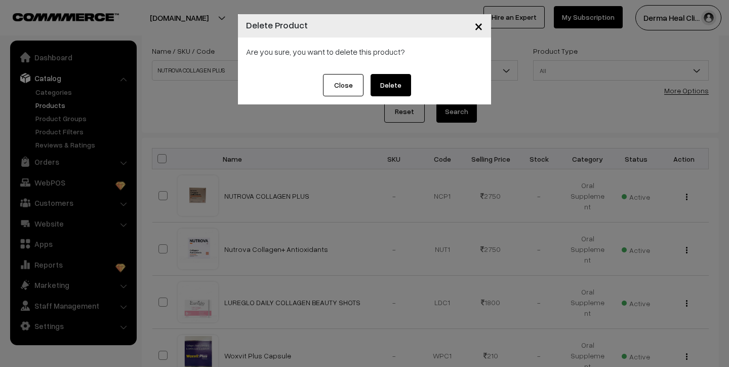
click at [393, 84] on button "Delete" at bounding box center [391, 85] width 41 height 22
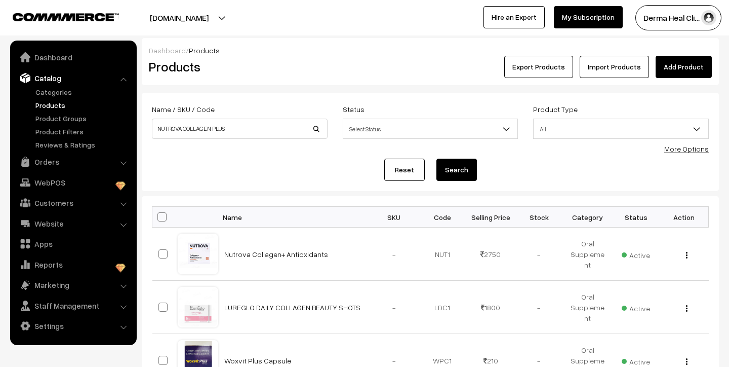
scroll to position [58, 0]
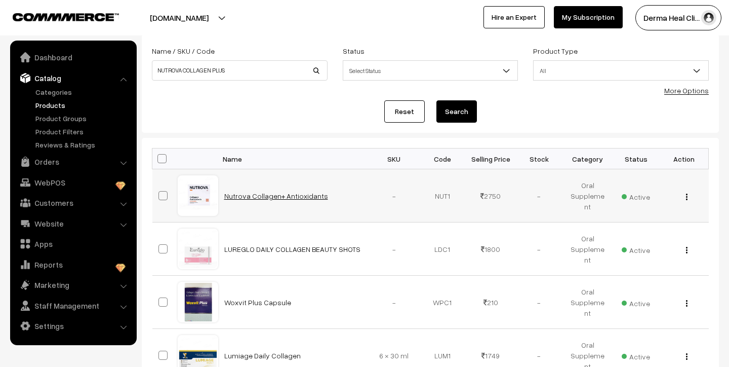
click at [237, 200] on link "Nutrova Collagen+ Antioxidants" at bounding box center [276, 195] width 104 height 9
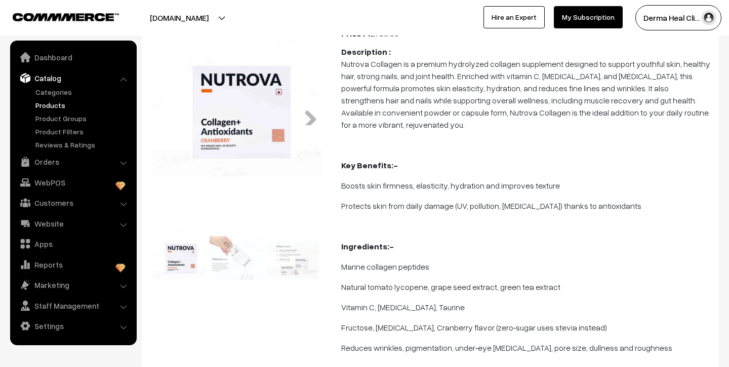
scroll to position [136, 0]
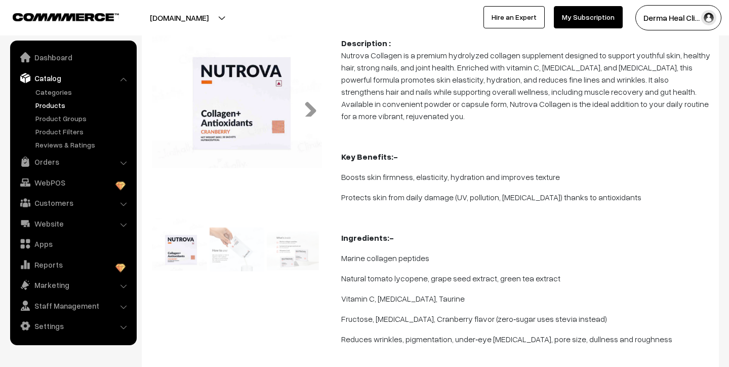
click at [313, 114] on link "Next" at bounding box center [307, 106] width 20 height 20
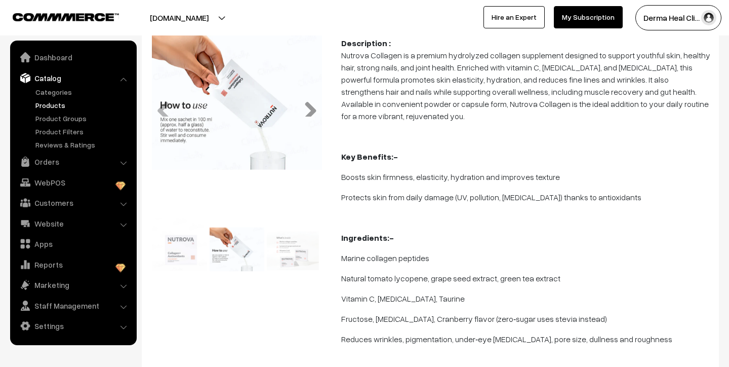
click at [312, 111] on link "Next" at bounding box center [307, 106] width 20 height 20
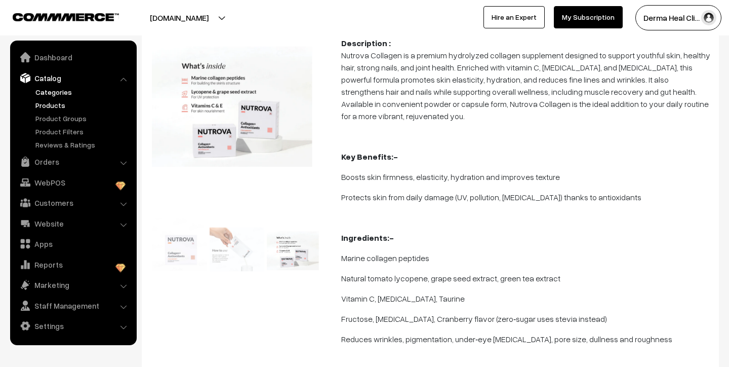
click at [58, 90] on link "Categories" at bounding box center [83, 92] width 100 height 11
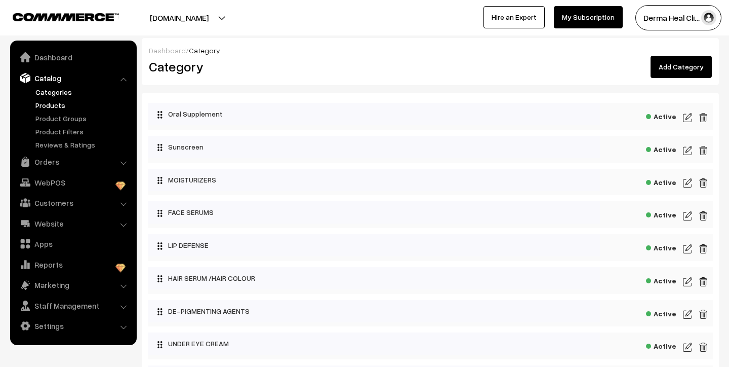
click at [46, 103] on link "Products" at bounding box center [83, 105] width 100 height 11
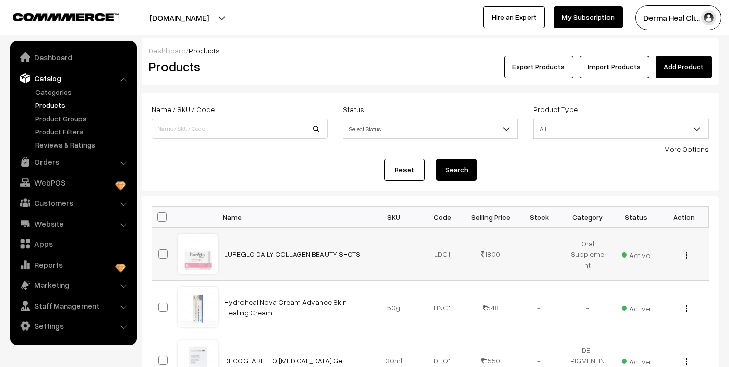
click at [686, 255] on img "button" at bounding box center [687, 255] width 2 height 7
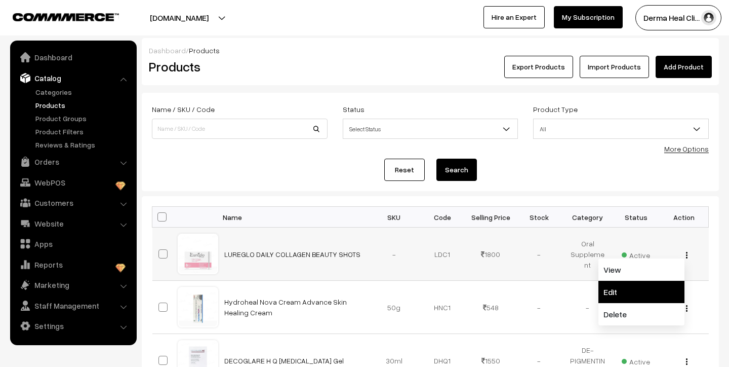
click at [620, 293] on link "Edit" at bounding box center [642, 292] width 86 height 22
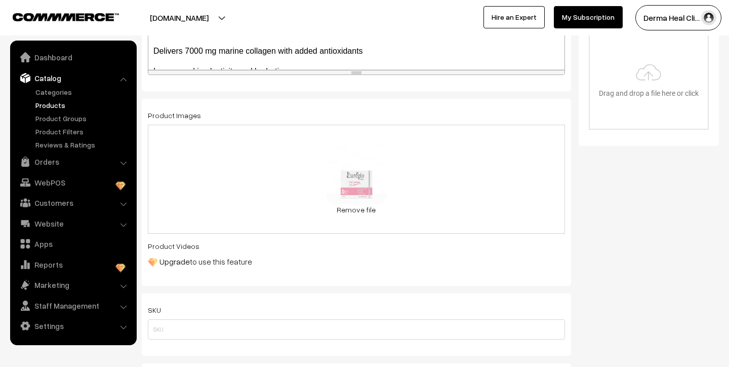
scroll to position [330, 0]
click at [379, 182] on span "WhatsApp Image 2025-09-12 at 1.33.53 PM.jpeg" at bounding box center [393, 178] width 121 height 9
click at [356, 190] on div "27.2 KB WhatsApp Image 2025-09-12 at 1.33.53 PM.jpeg" at bounding box center [356, 170] width 61 height 54
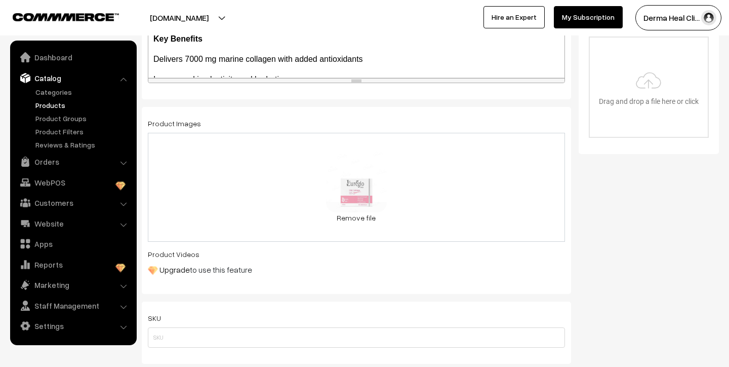
scroll to position [326, 0]
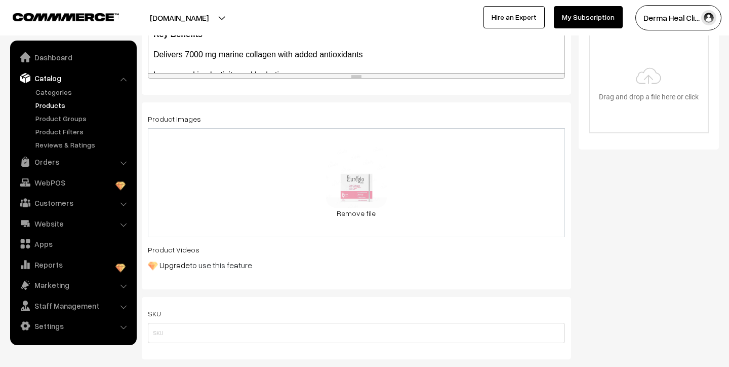
click at [243, 265] on p "Upgrade to use this feature" at bounding box center [356, 265] width 417 height 12
click at [197, 266] on p "Upgrade to use this feature" at bounding box center [356, 265] width 417 height 12
click at [154, 265] on img at bounding box center [153, 266] width 10 height 10
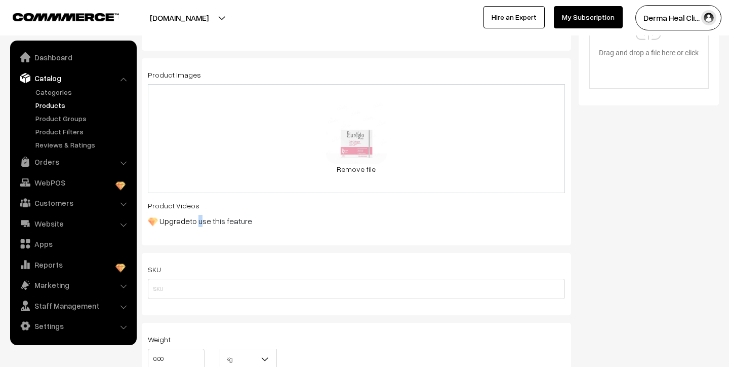
scroll to position [374, 0]
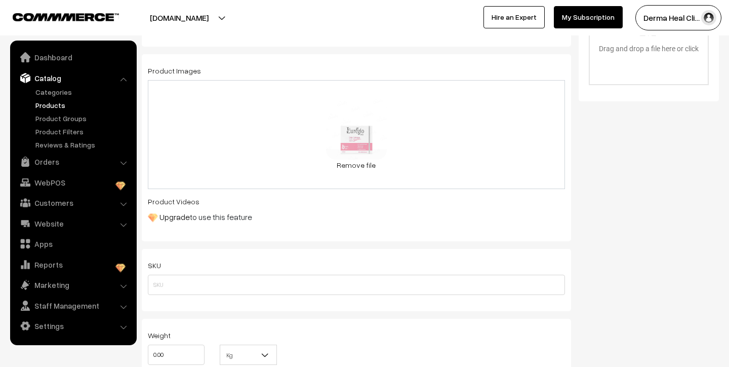
click at [618, 271] on div "Status Active Inactive Active Publish Date Product Type -- Select -- -- Select …" at bounding box center [653, 310] width 148 height 1181
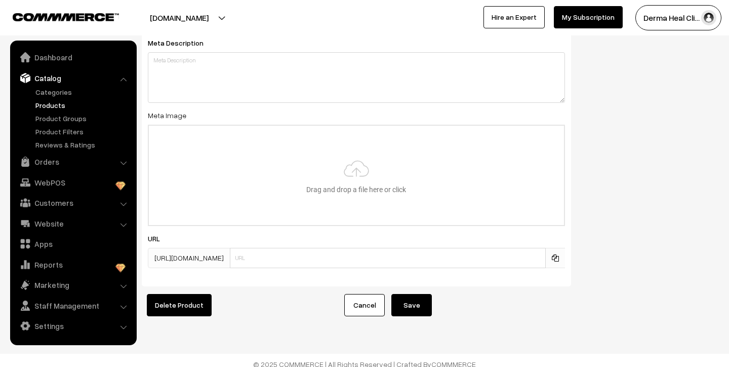
scroll to position [1381, 0]
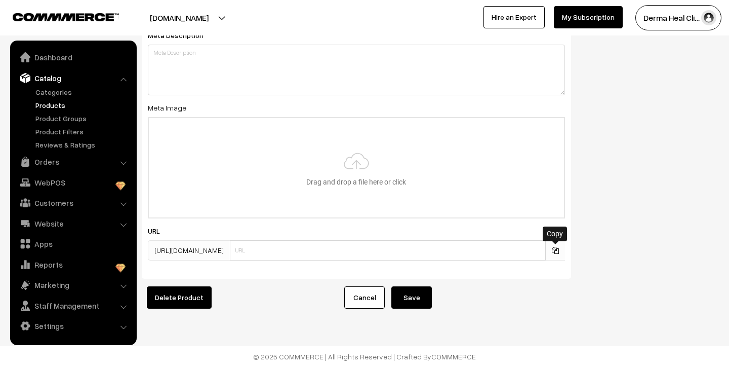
click at [556, 248] on icon at bounding box center [555, 250] width 7 height 7
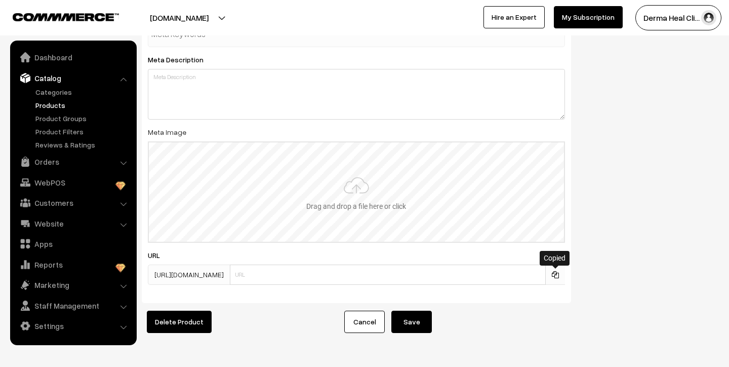
scroll to position [1353, 0]
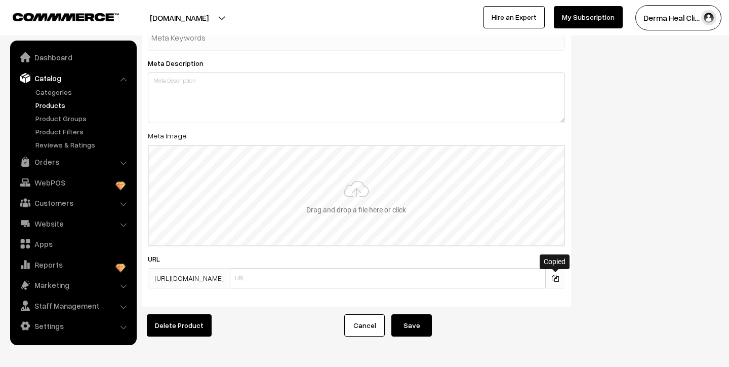
click at [366, 191] on input "file" at bounding box center [356, 195] width 415 height 99
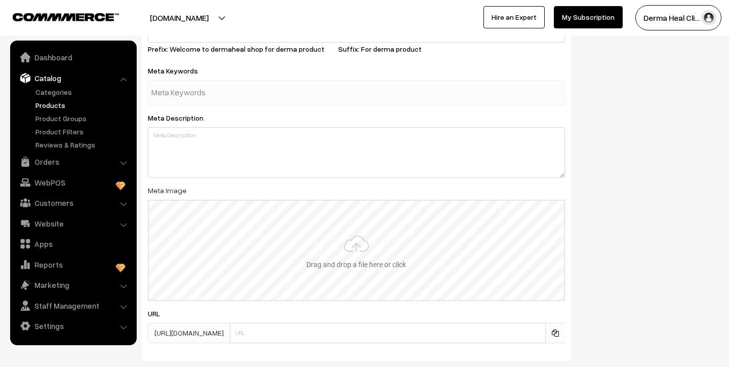
scroll to position [1381, 0]
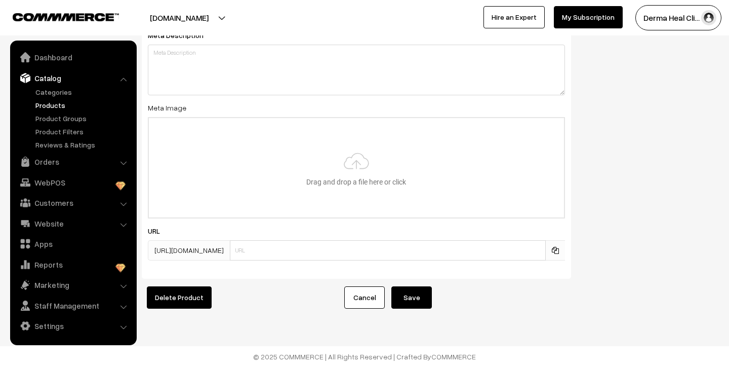
click at [419, 295] on button "Save" at bounding box center [412, 297] width 41 height 22
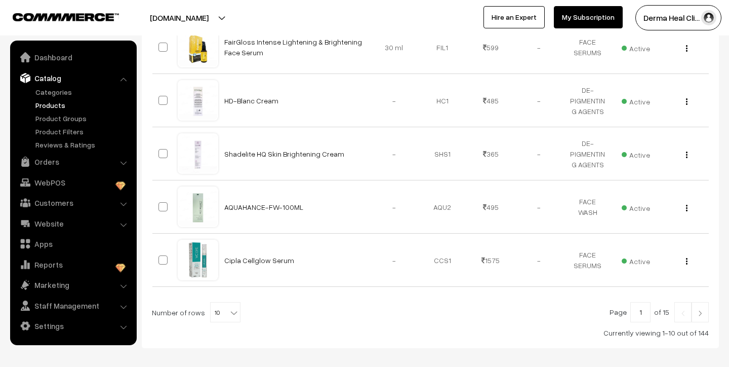
scroll to position [475, 0]
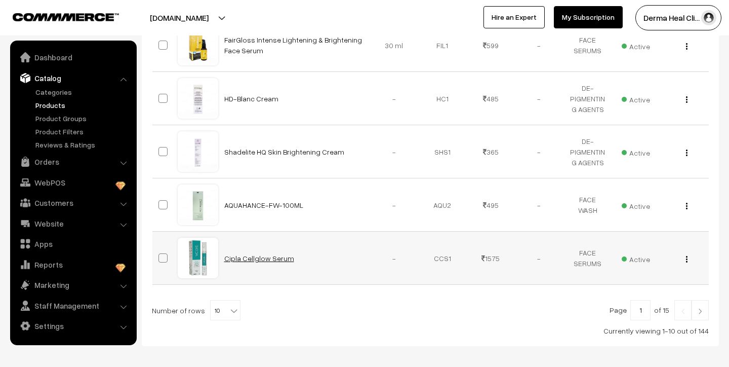
click at [237, 258] on link "Cipla Cellglow Serum" at bounding box center [259, 258] width 70 height 9
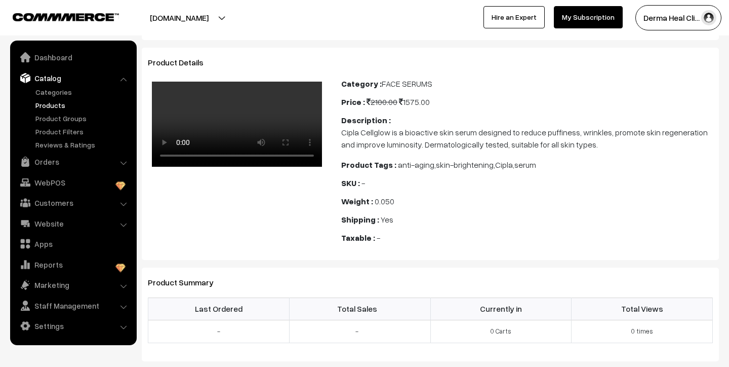
scroll to position [49, 0]
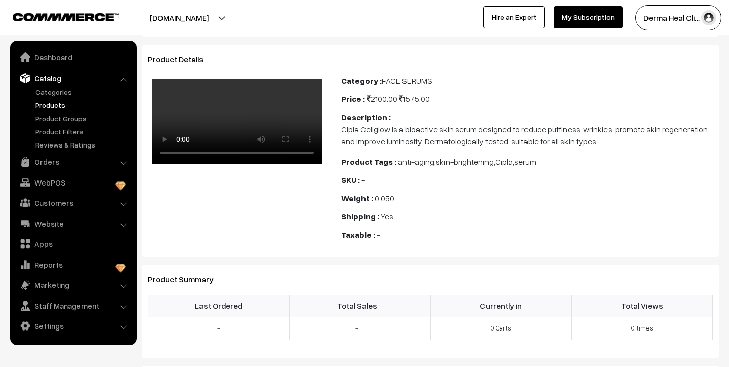
click at [210, 117] on video "Your browser does not support the video tag." at bounding box center [237, 121] width 170 height 85
click at [65, 93] on link "Categories" at bounding box center [83, 92] width 100 height 11
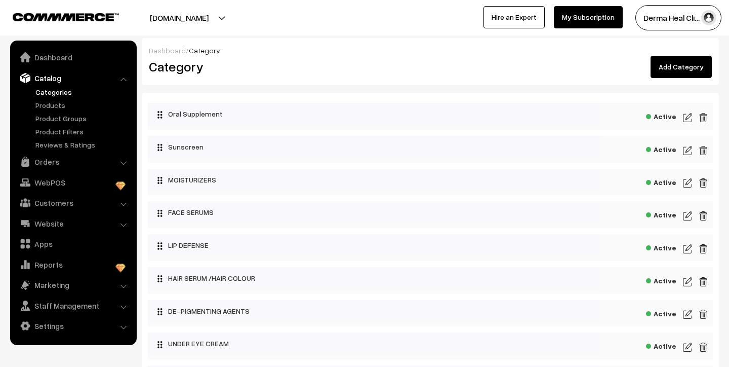
click at [691, 115] on img at bounding box center [687, 117] width 9 height 12
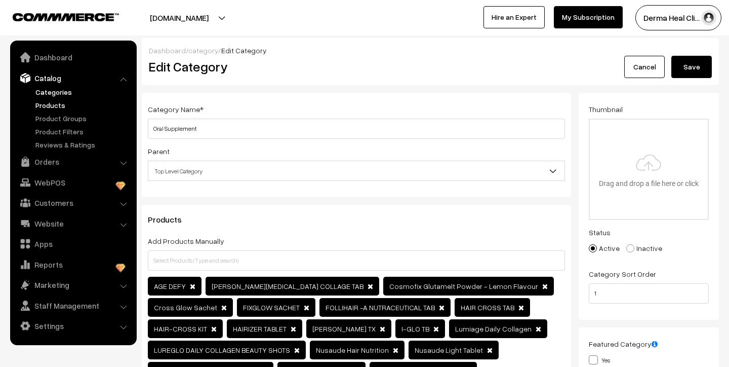
click at [60, 104] on link "Products" at bounding box center [83, 105] width 100 height 11
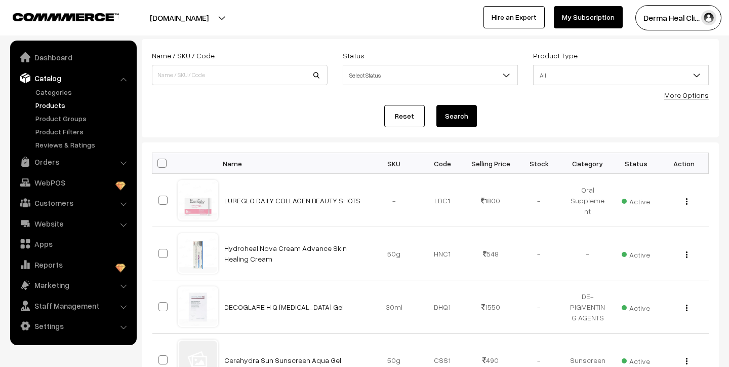
scroll to position [54, 0]
click at [207, 79] on input at bounding box center [240, 74] width 176 height 20
type input "F"
click at [192, 72] on input at bounding box center [240, 74] width 176 height 20
type input "Cosmofix Glutamelt Powder - Lemon Flavour"
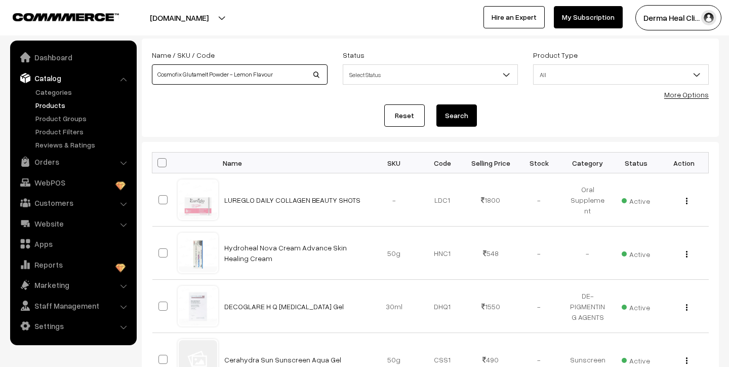
click at [437, 104] on button "Search" at bounding box center [457, 115] width 41 height 22
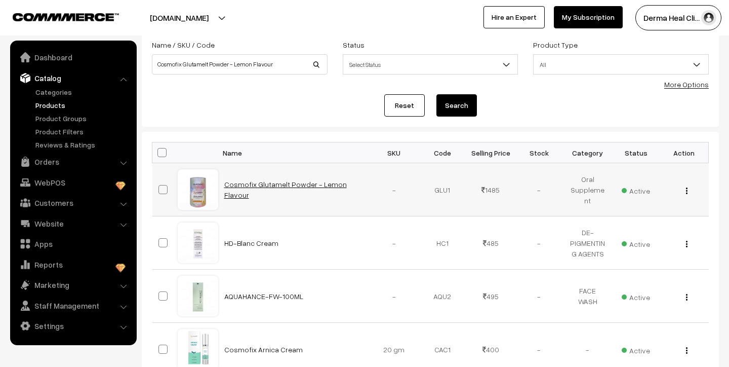
scroll to position [66, 0]
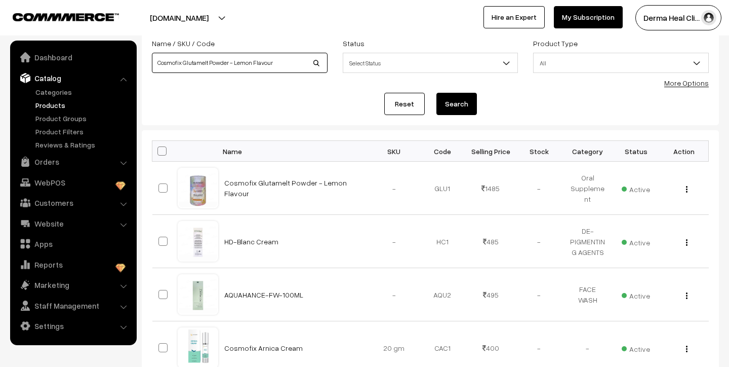
click at [277, 59] on input "Cosmofix Glutamelt Powder - Lemon Flavour" at bounding box center [240, 63] width 176 height 20
type input "C"
type input "COSMOFIX GMP"
click at [437, 93] on button "Search" at bounding box center [457, 104] width 41 height 22
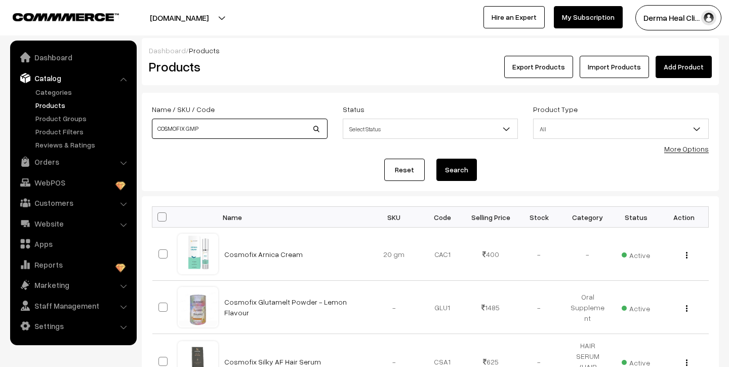
click at [187, 130] on input "COSMOFIX GMP" at bounding box center [240, 129] width 176 height 20
click at [199, 132] on input "GMP" at bounding box center [240, 129] width 176 height 20
type input "GMP"
click at [437, 159] on button "Search" at bounding box center [457, 170] width 41 height 22
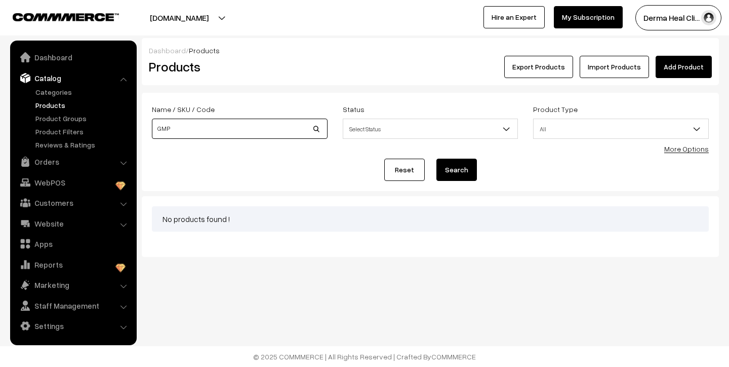
click at [211, 133] on input "GMP" at bounding box center [240, 129] width 176 height 20
type input "G"
click at [437, 159] on button "Search" at bounding box center [457, 170] width 41 height 22
type input "COSMOFIX SIL"
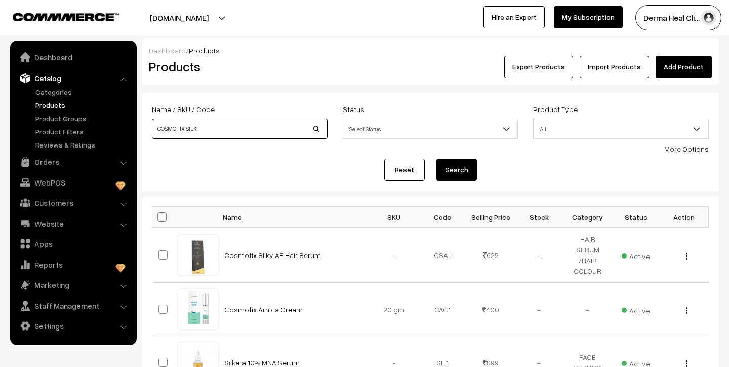
click at [245, 127] on input "COSMOFIX SILK" at bounding box center [240, 129] width 176 height 20
type input "C"
type input "tricosilk"
click at [437, 159] on button "Search" at bounding box center [457, 170] width 41 height 22
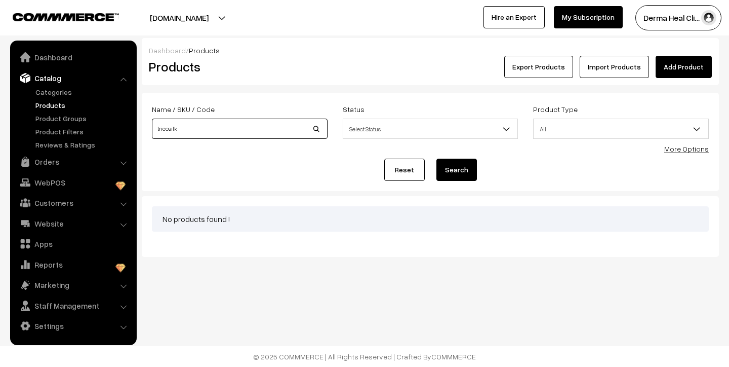
click at [188, 129] on input "tricosilk" at bounding box center [240, 129] width 176 height 20
type input "tri"
